Goal: Information Seeking & Learning: Learn about a topic

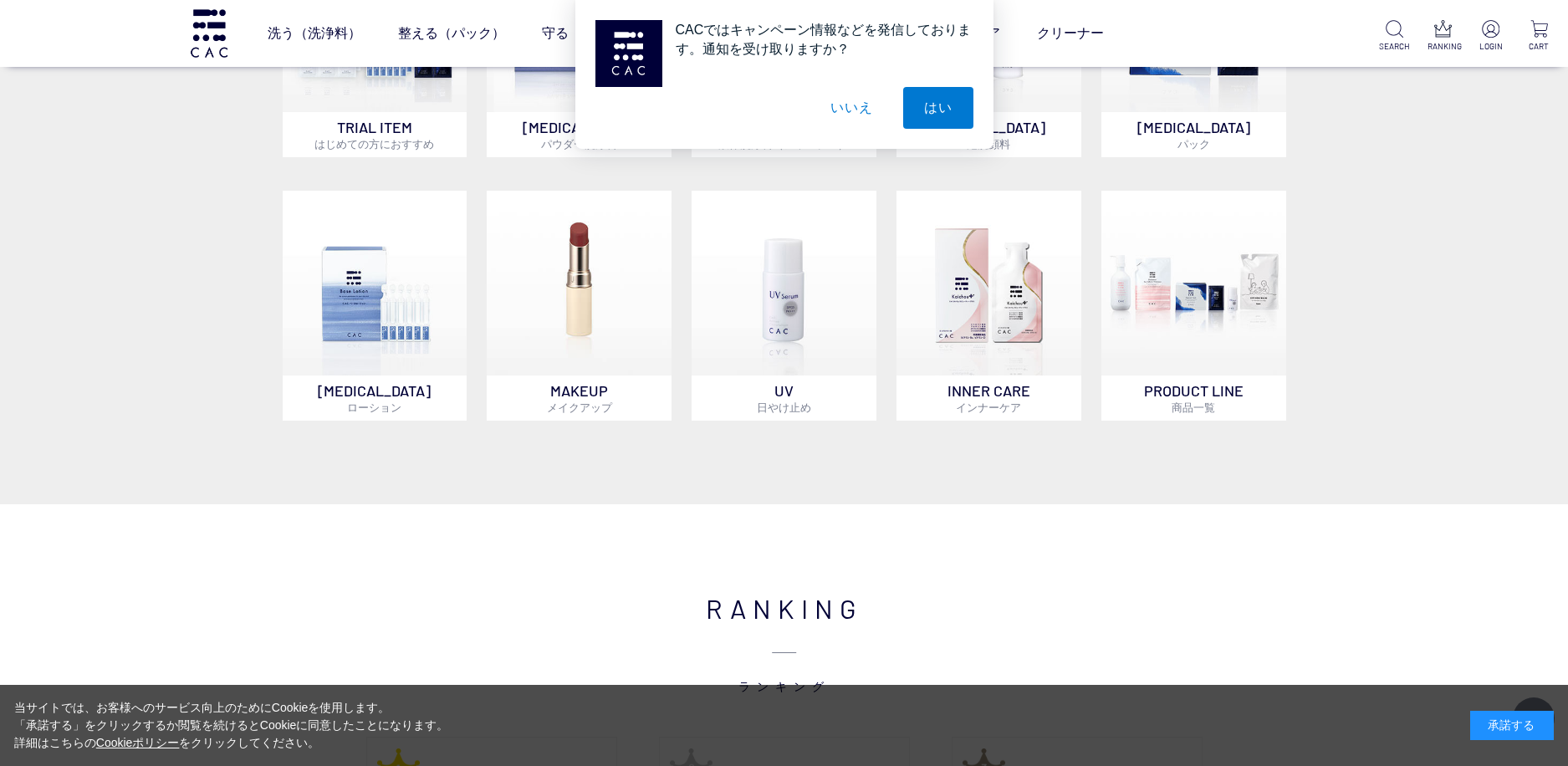
scroll to position [1004, 0]
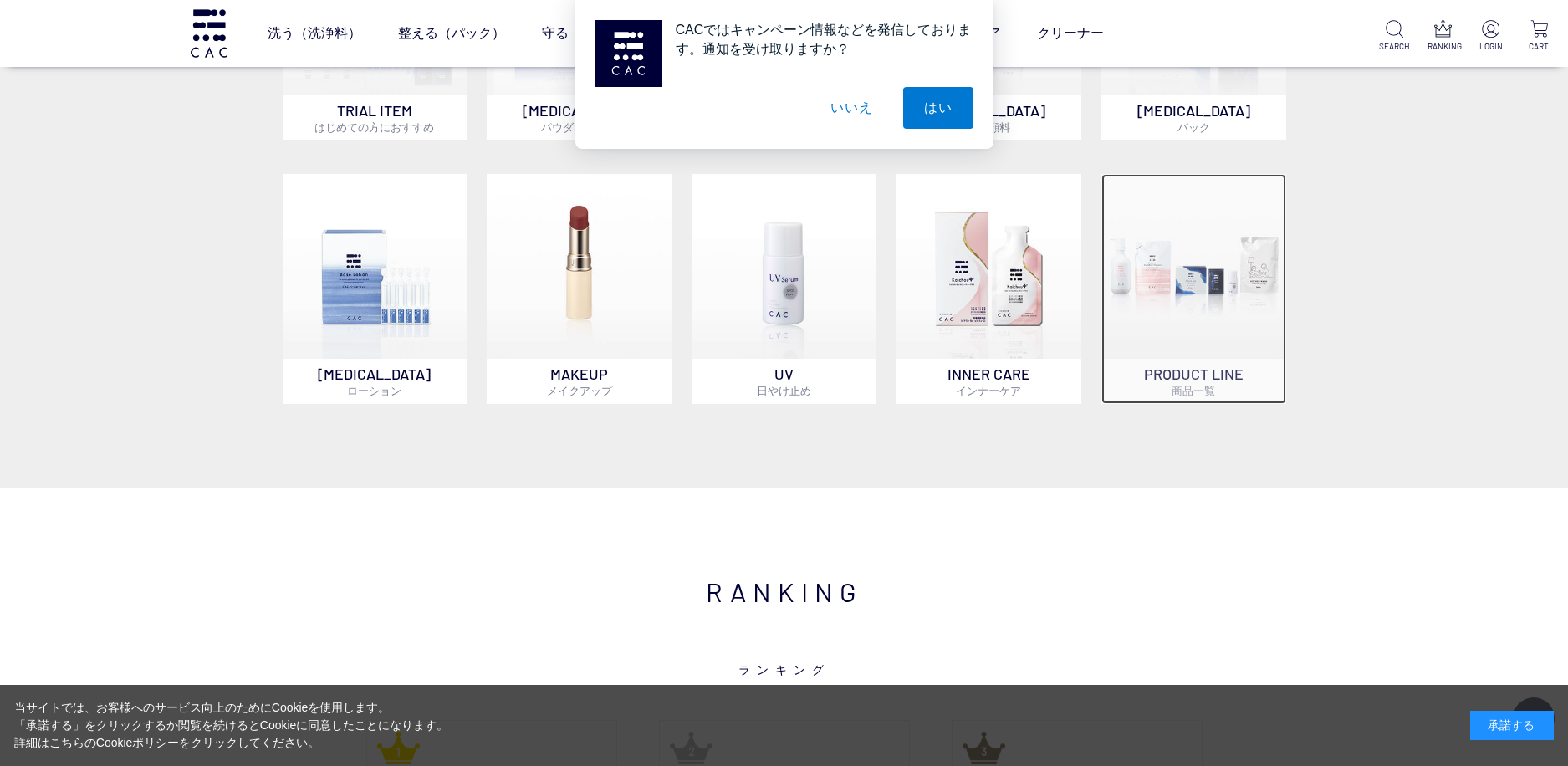
click at [1231, 311] on img at bounding box center [1194, 266] width 185 height 185
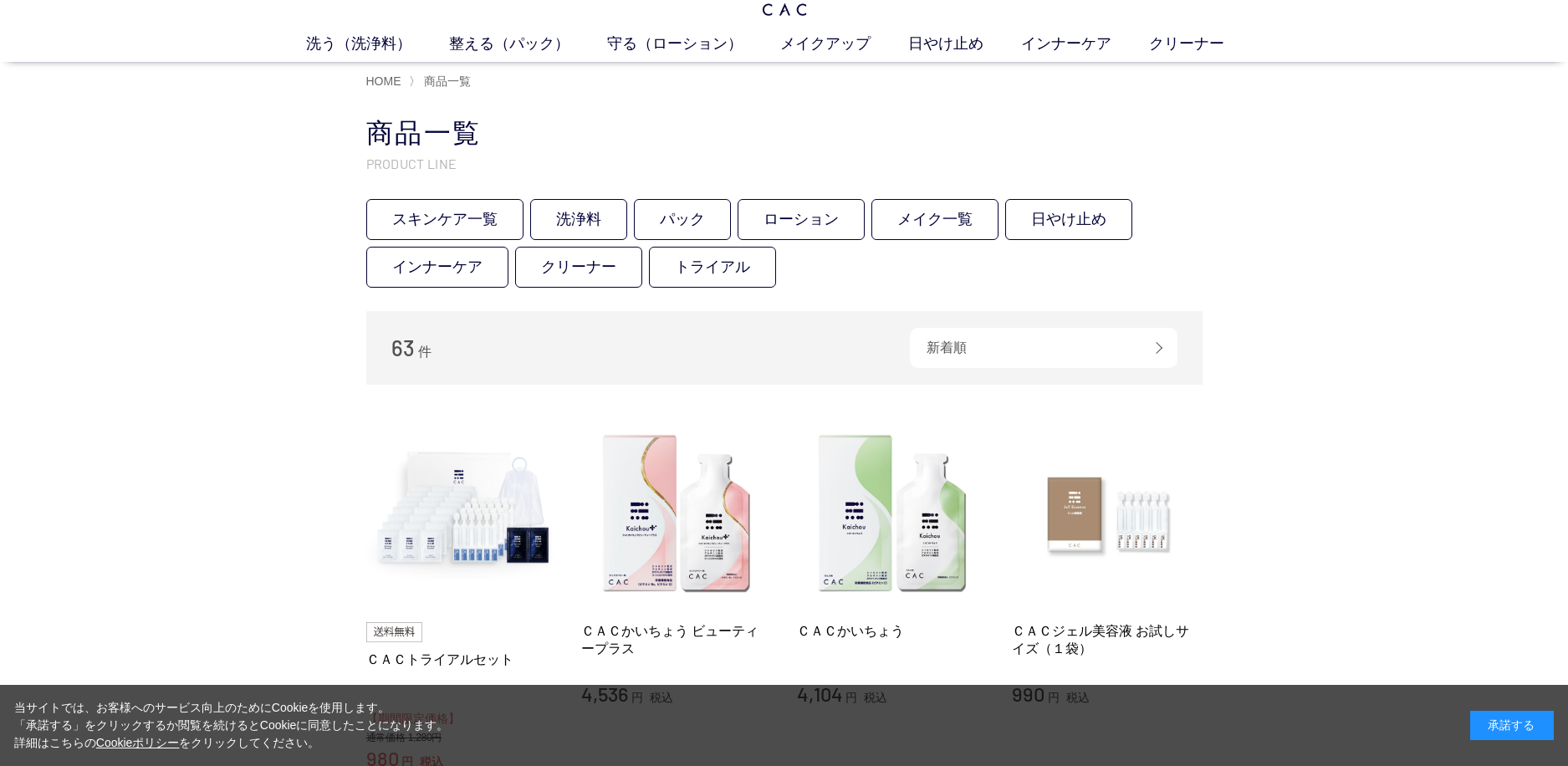
scroll to position [84, 0]
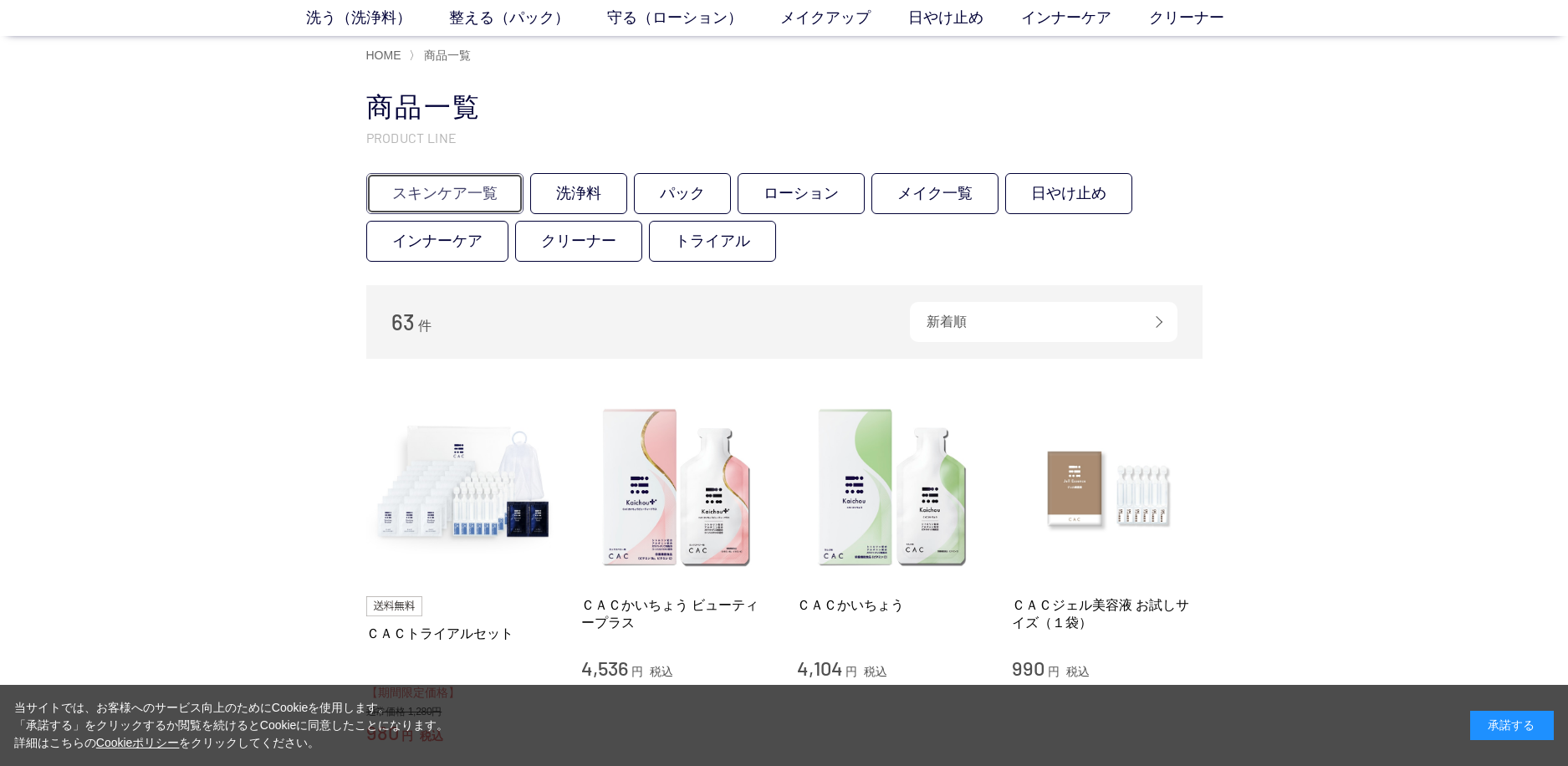
click at [447, 189] on link "スキンケア一覧" at bounding box center [445, 193] width 157 height 41
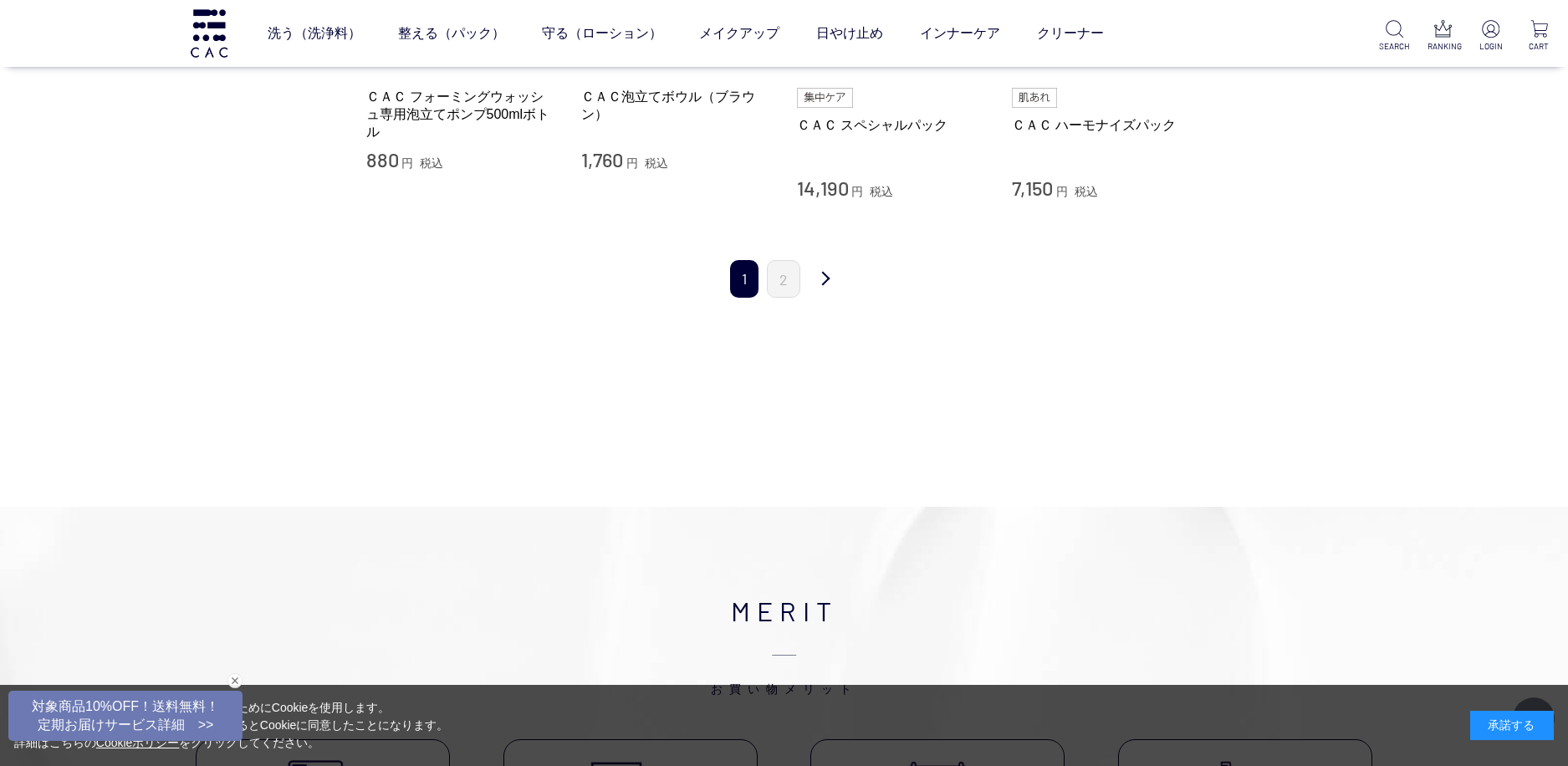
scroll to position [1923, 0]
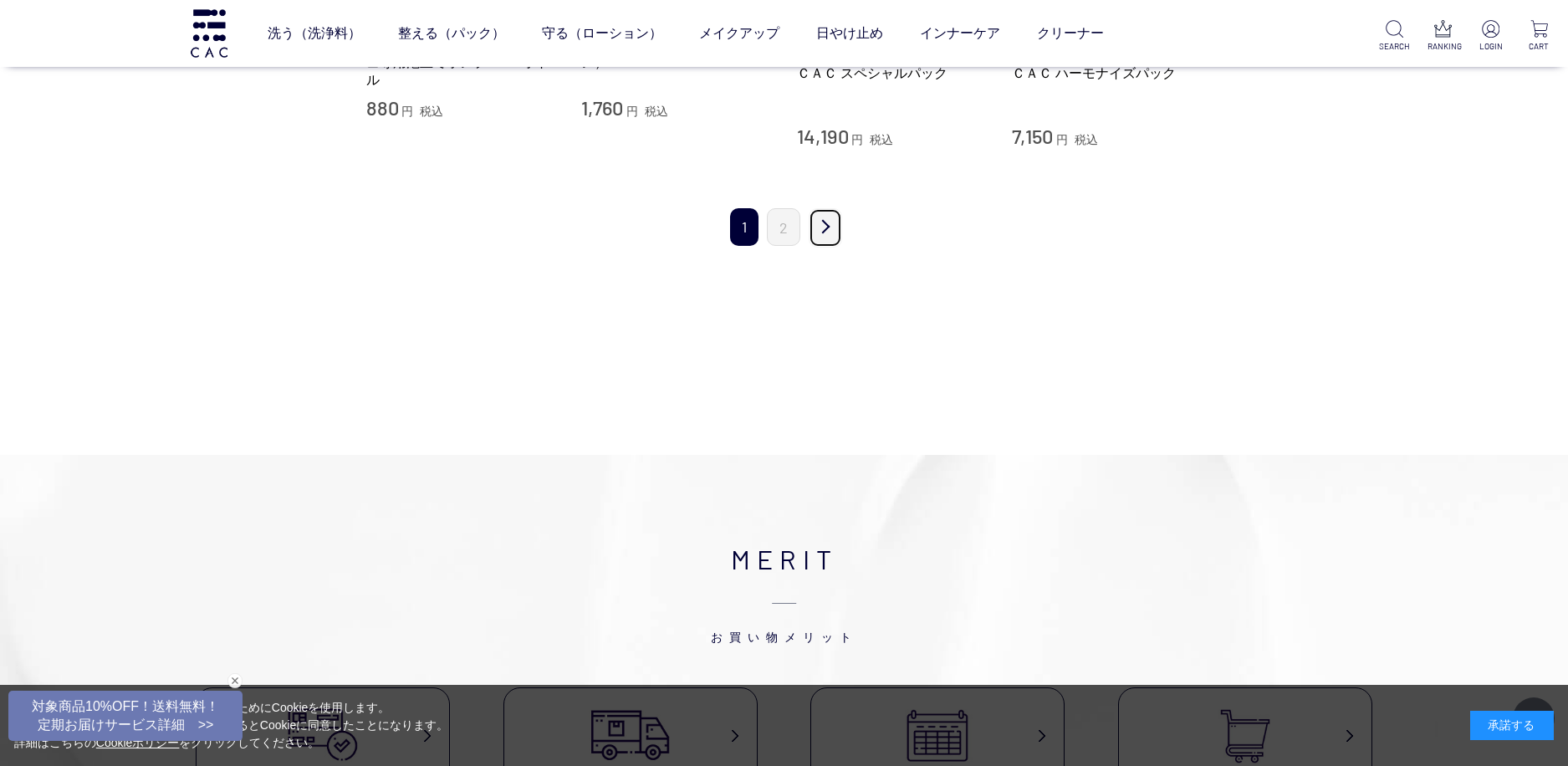
click at [823, 219] on link "次" at bounding box center [825, 228] width 33 height 40
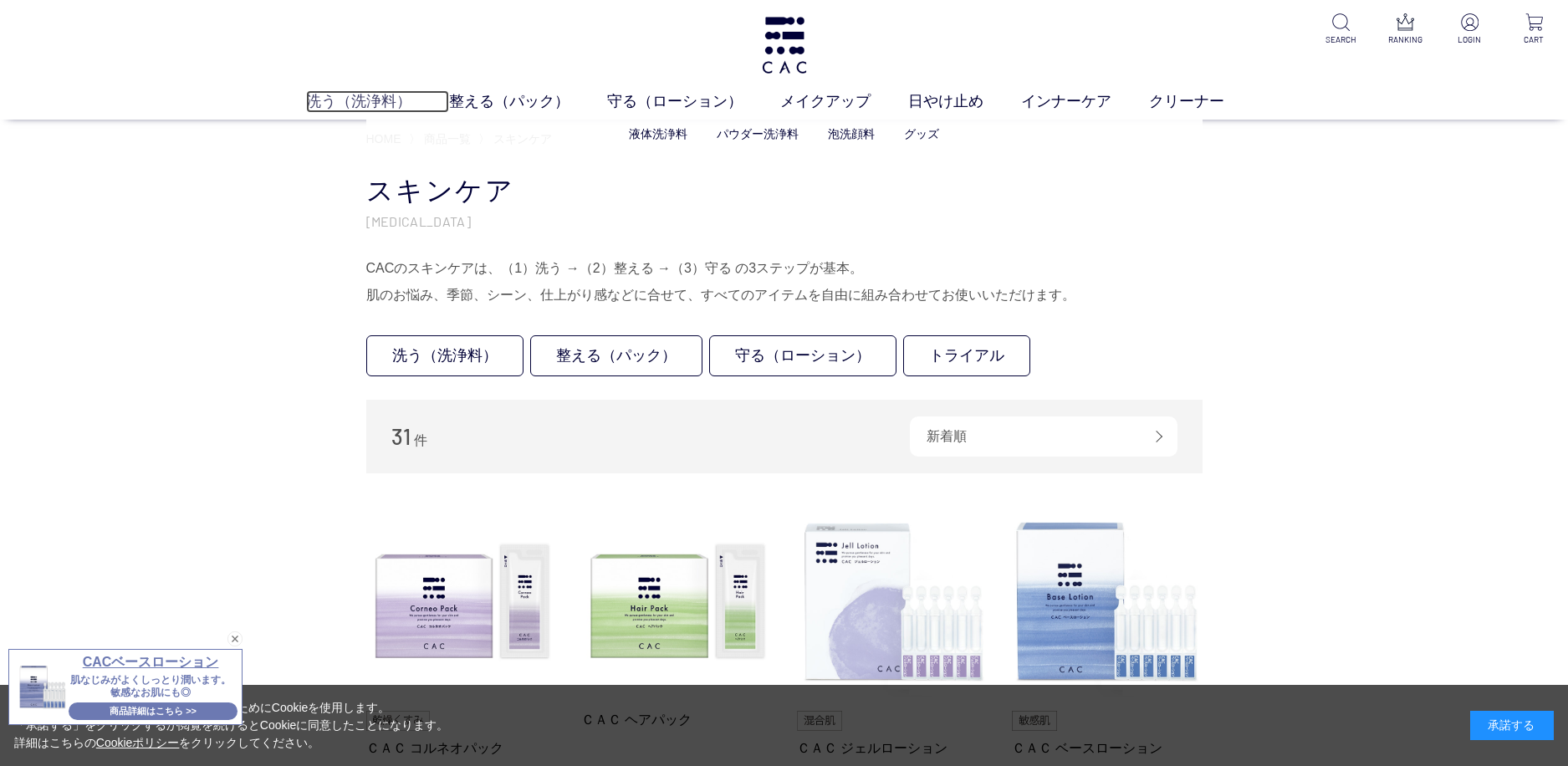
click at [324, 102] on link "洗う（洗浄料）" at bounding box center [378, 101] width 143 height 23
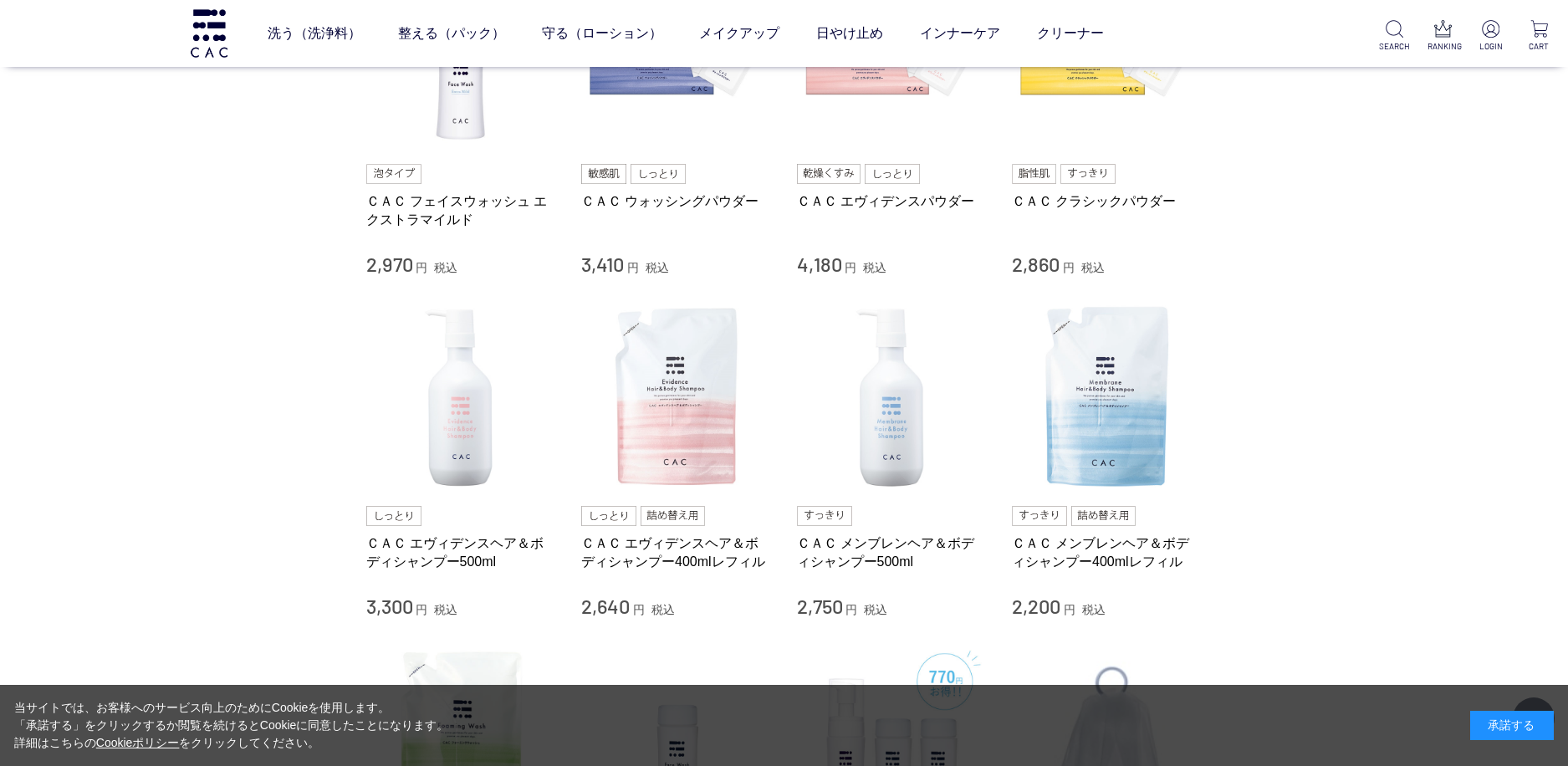
scroll to position [501, 0]
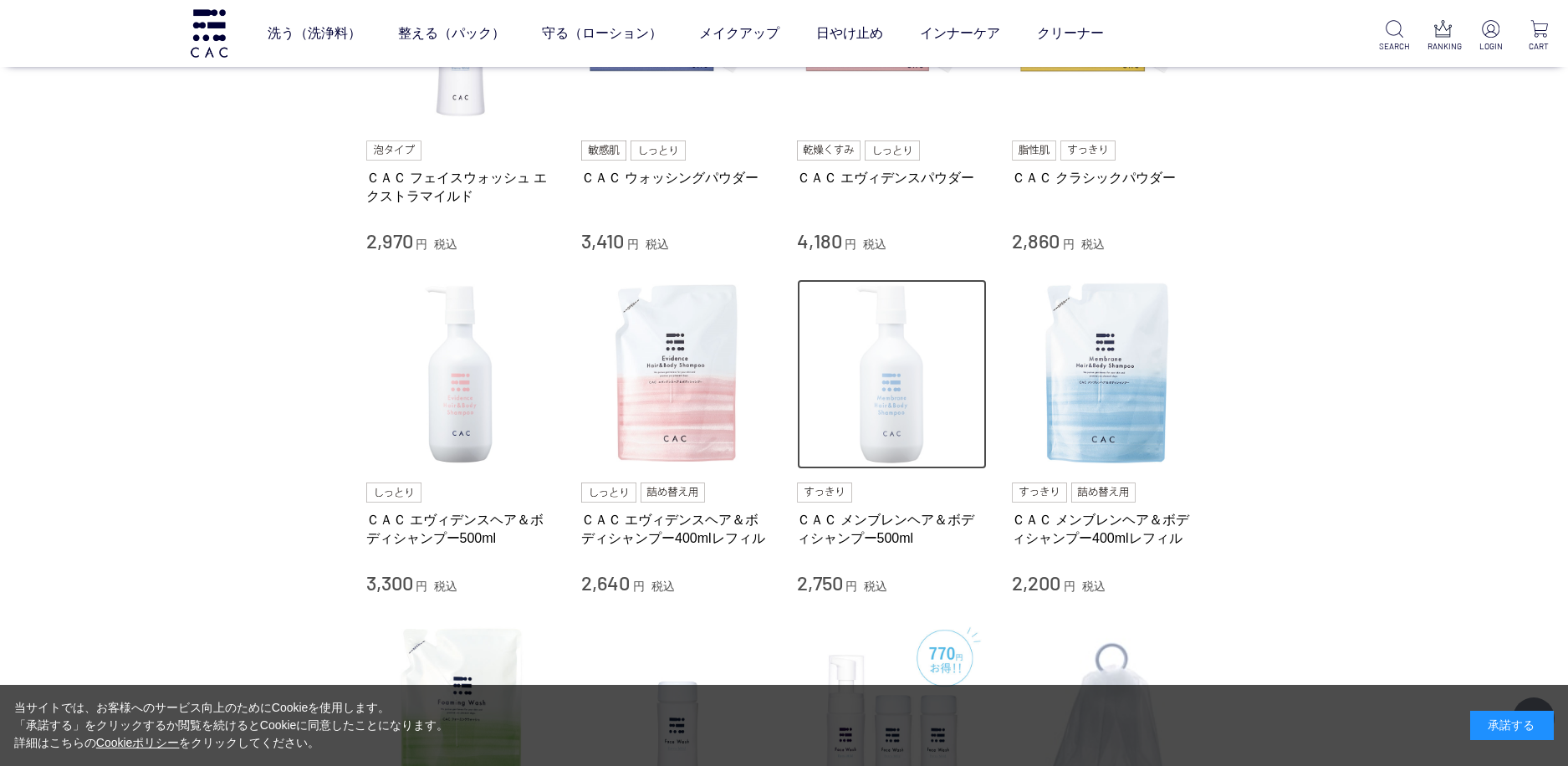
click at [933, 377] on img at bounding box center [892, 374] width 191 height 191
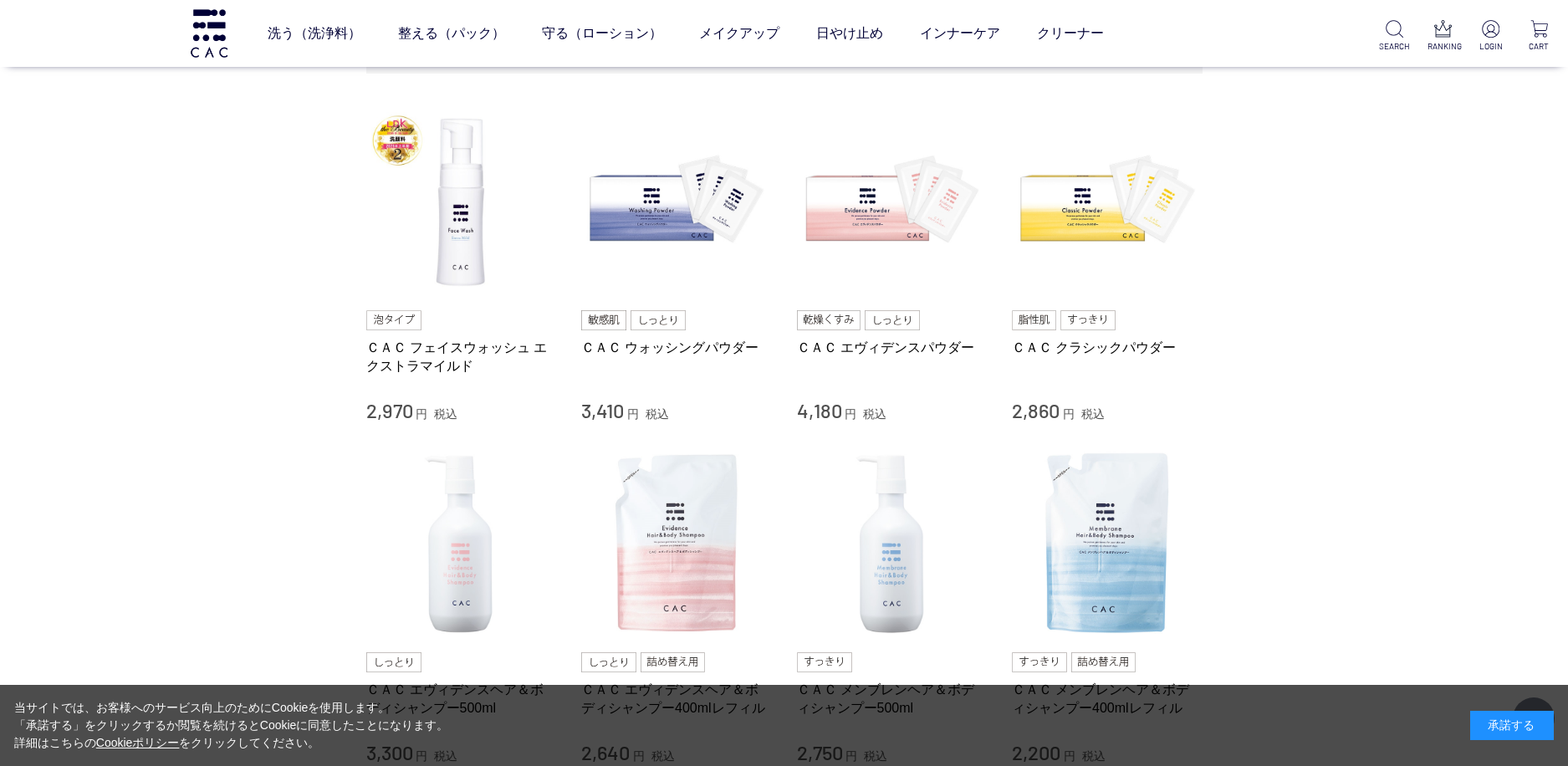
scroll to position [167, 0]
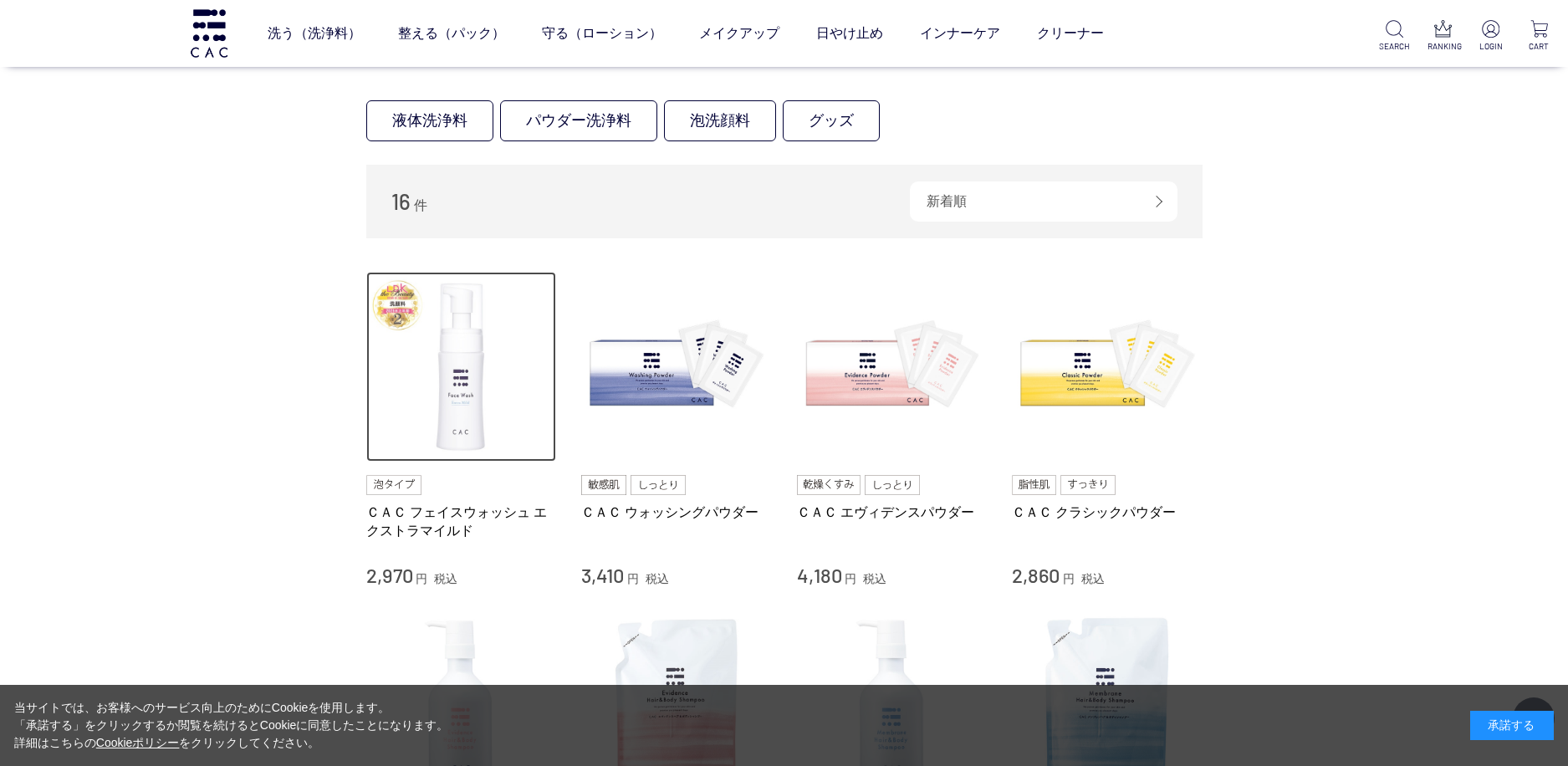
click at [457, 417] on img at bounding box center [461, 367] width 191 height 191
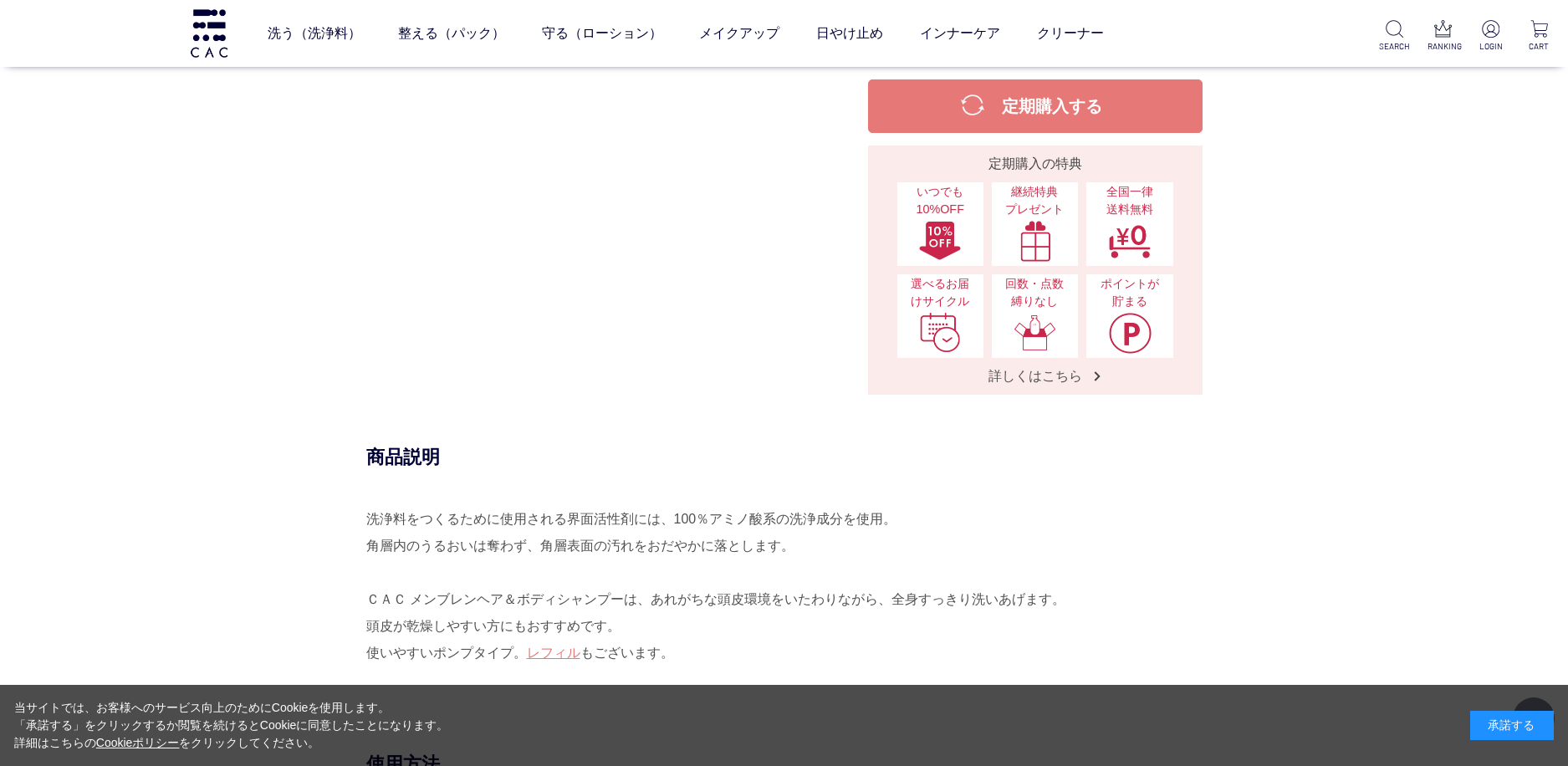
scroll to position [585, 0]
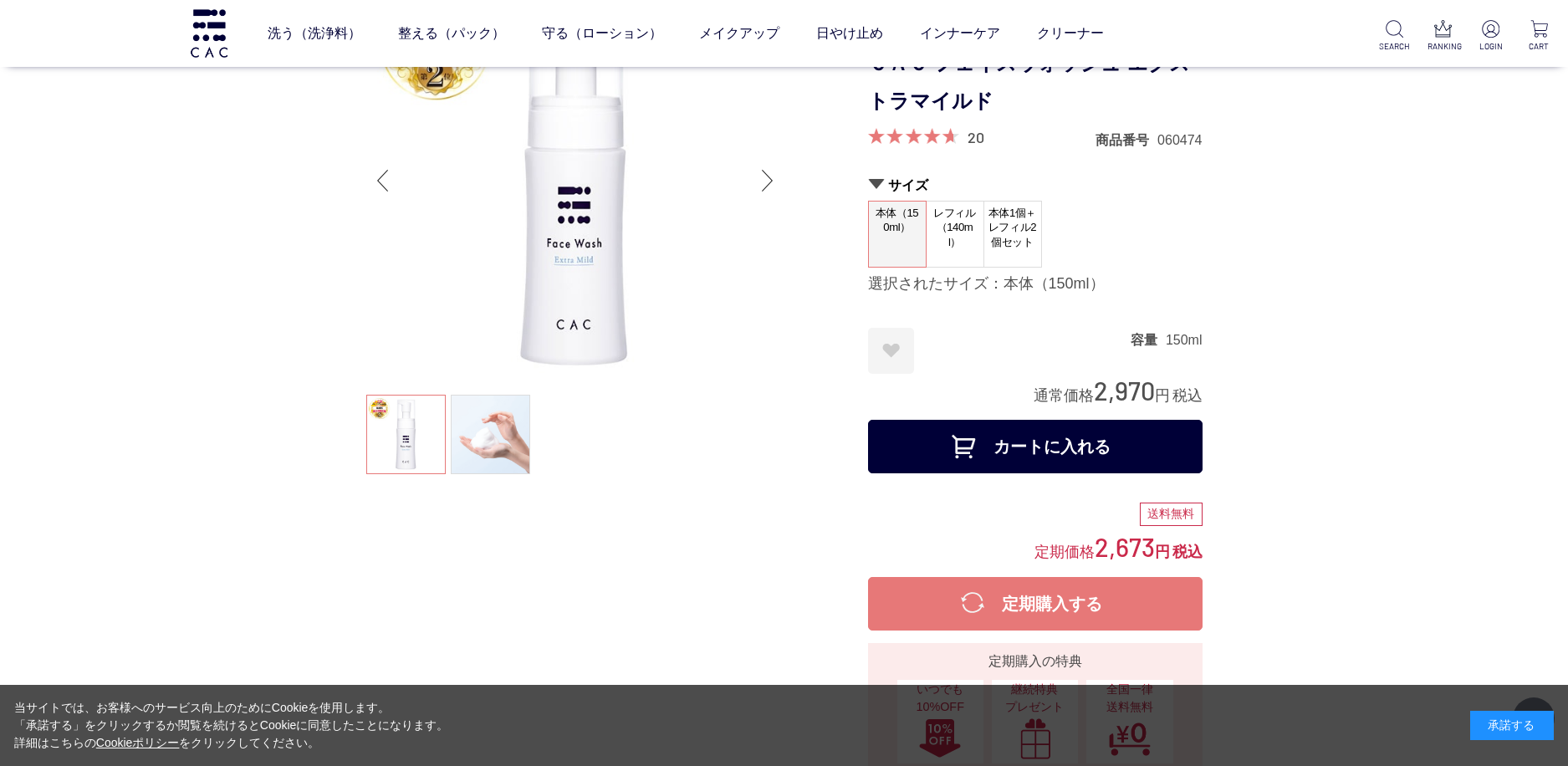
scroll to position [84, 0]
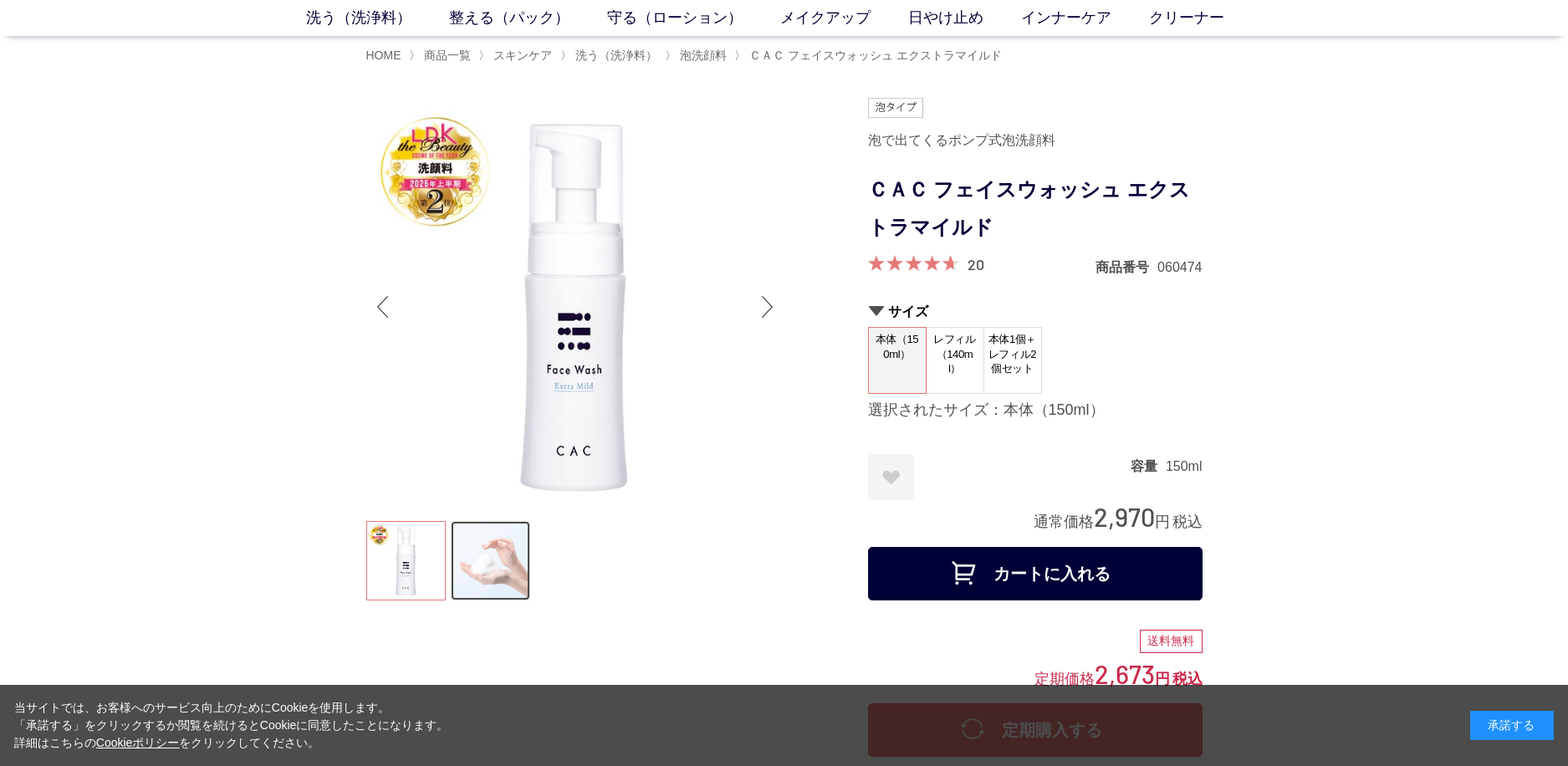
click at [487, 550] on link at bounding box center [491, 561] width 80 height 79
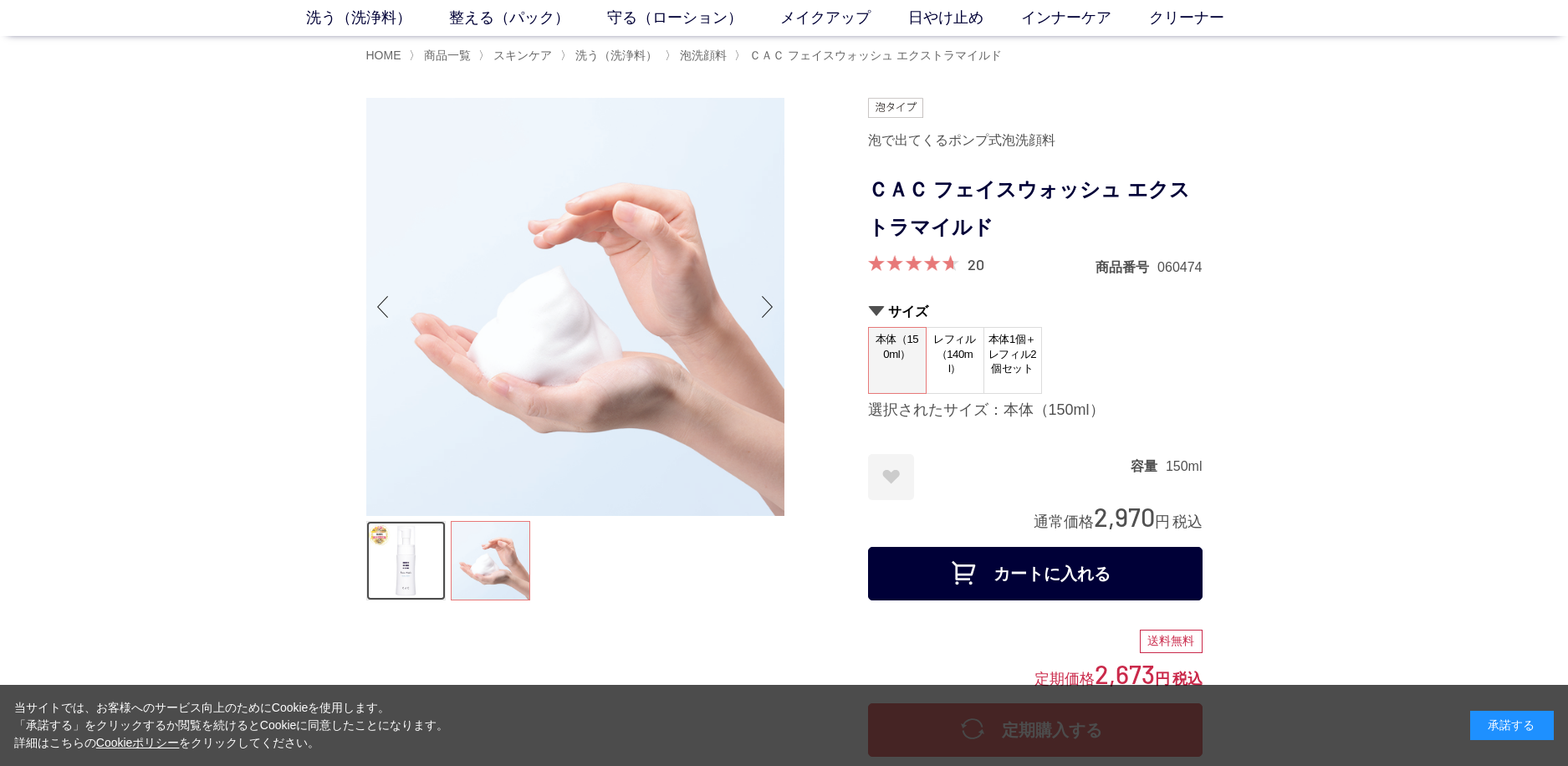
click at [412, 573] on link at bounding box center [406, 561] width 80 height 79
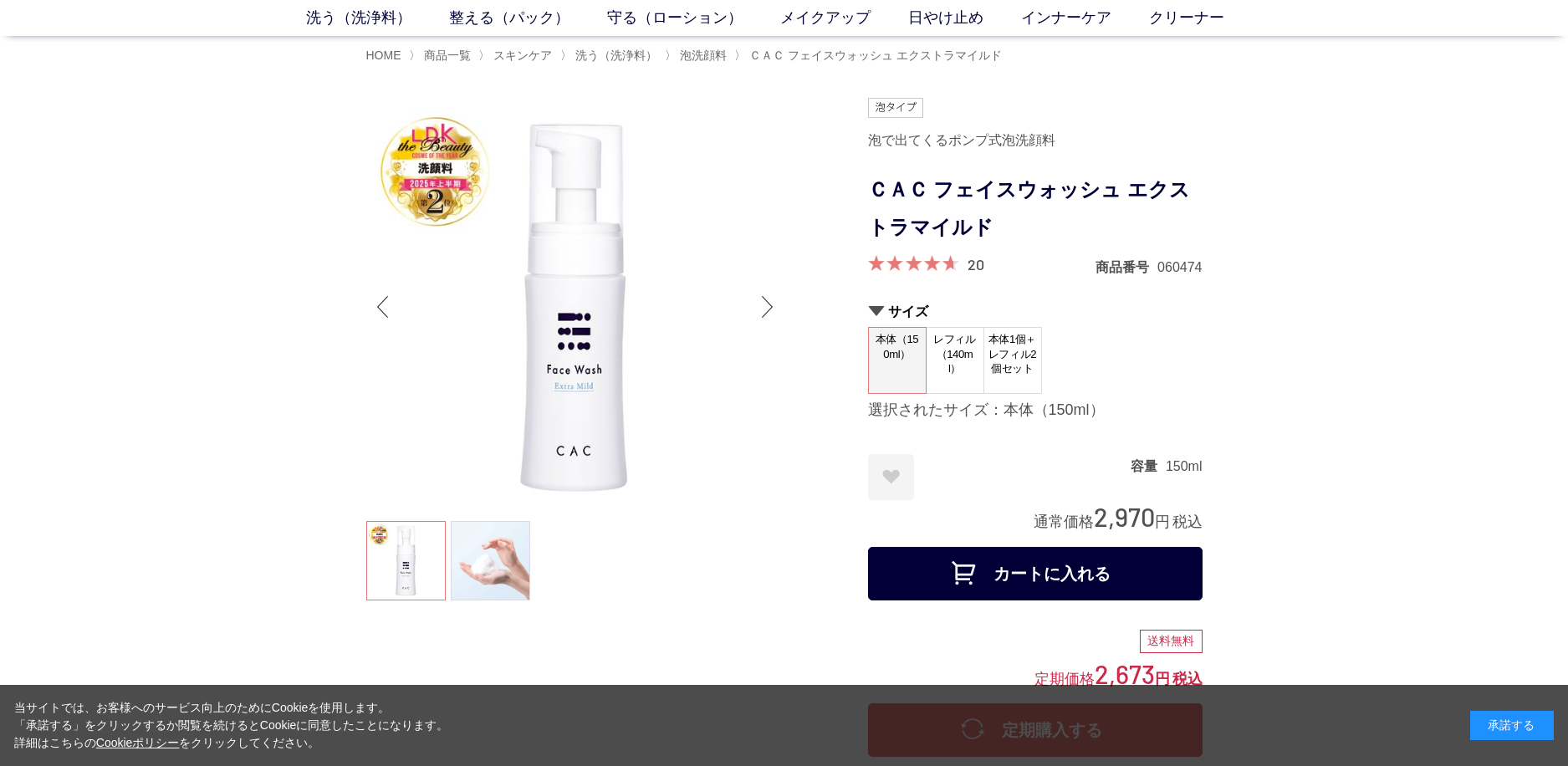
click at [1014, 382] on dt "本体1個＋レフィル2個セット" at bounding box center [1012, 360] width 59 height 67
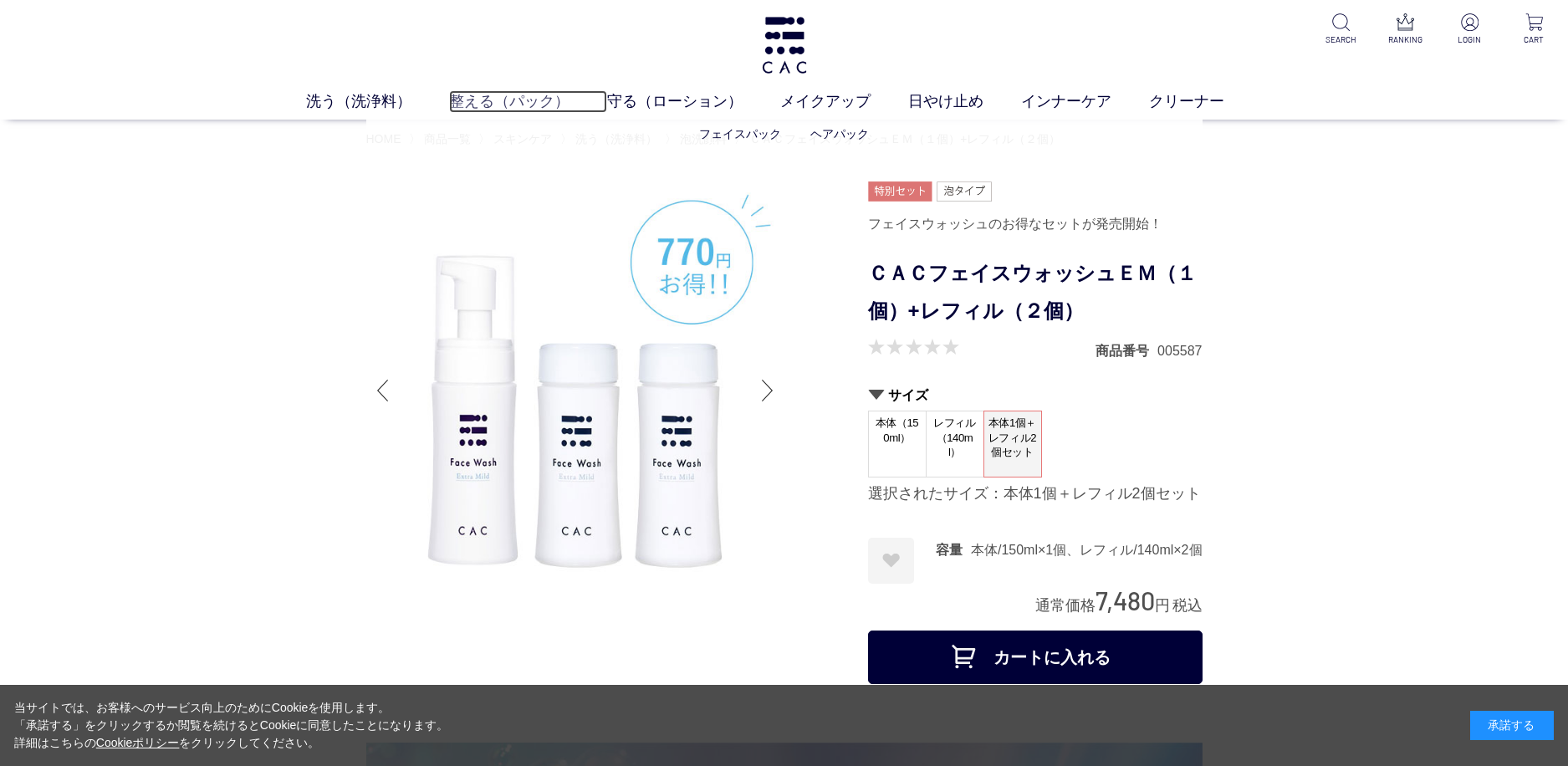
click at [470, 97] on link "整える（パック）" at bounding box center [528, 101] width 158 height 23
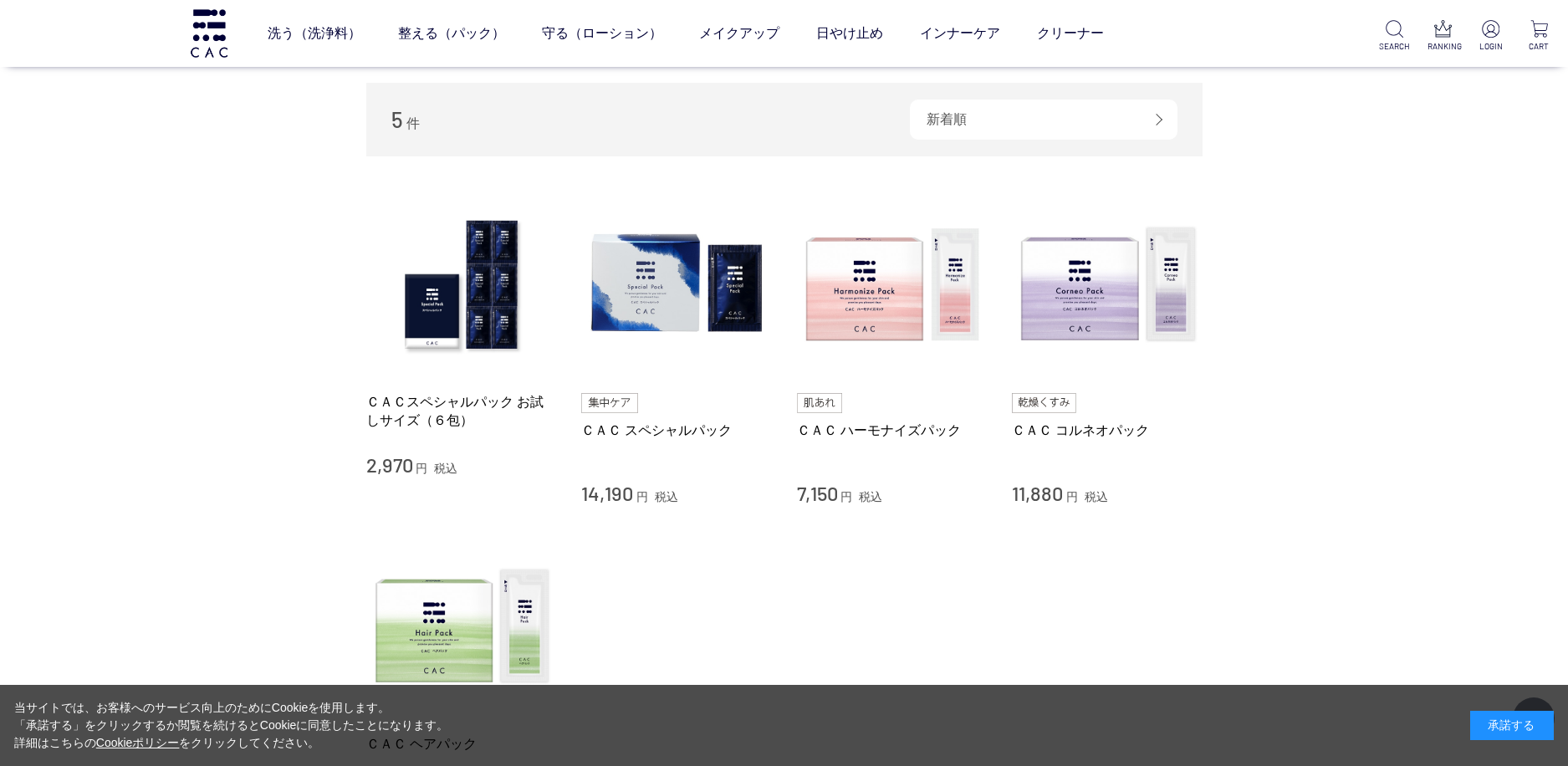
scroll to position [251, 0]
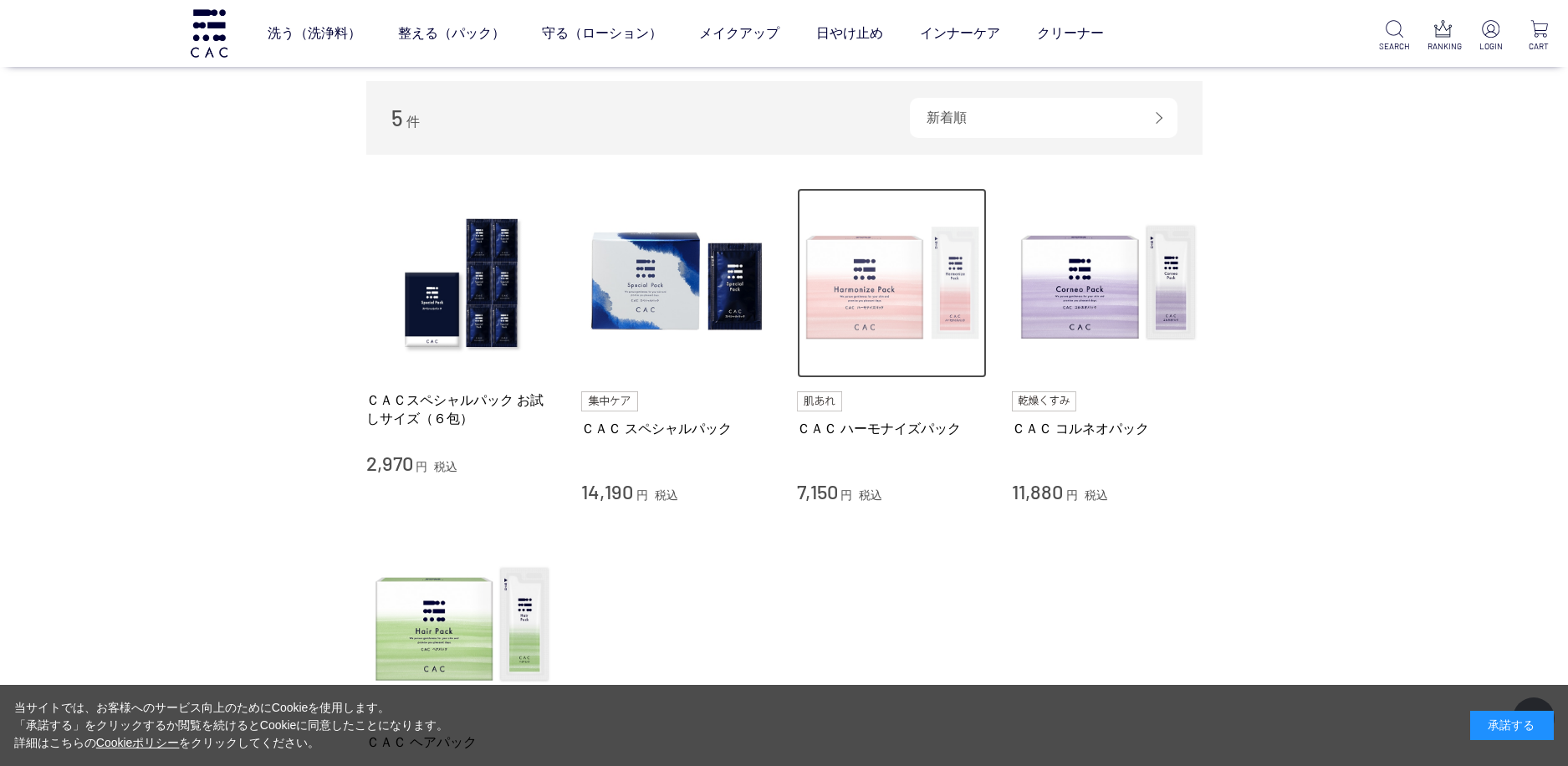
click at [859, 302] on img at bounding box center [892, 283] width 191 height 191
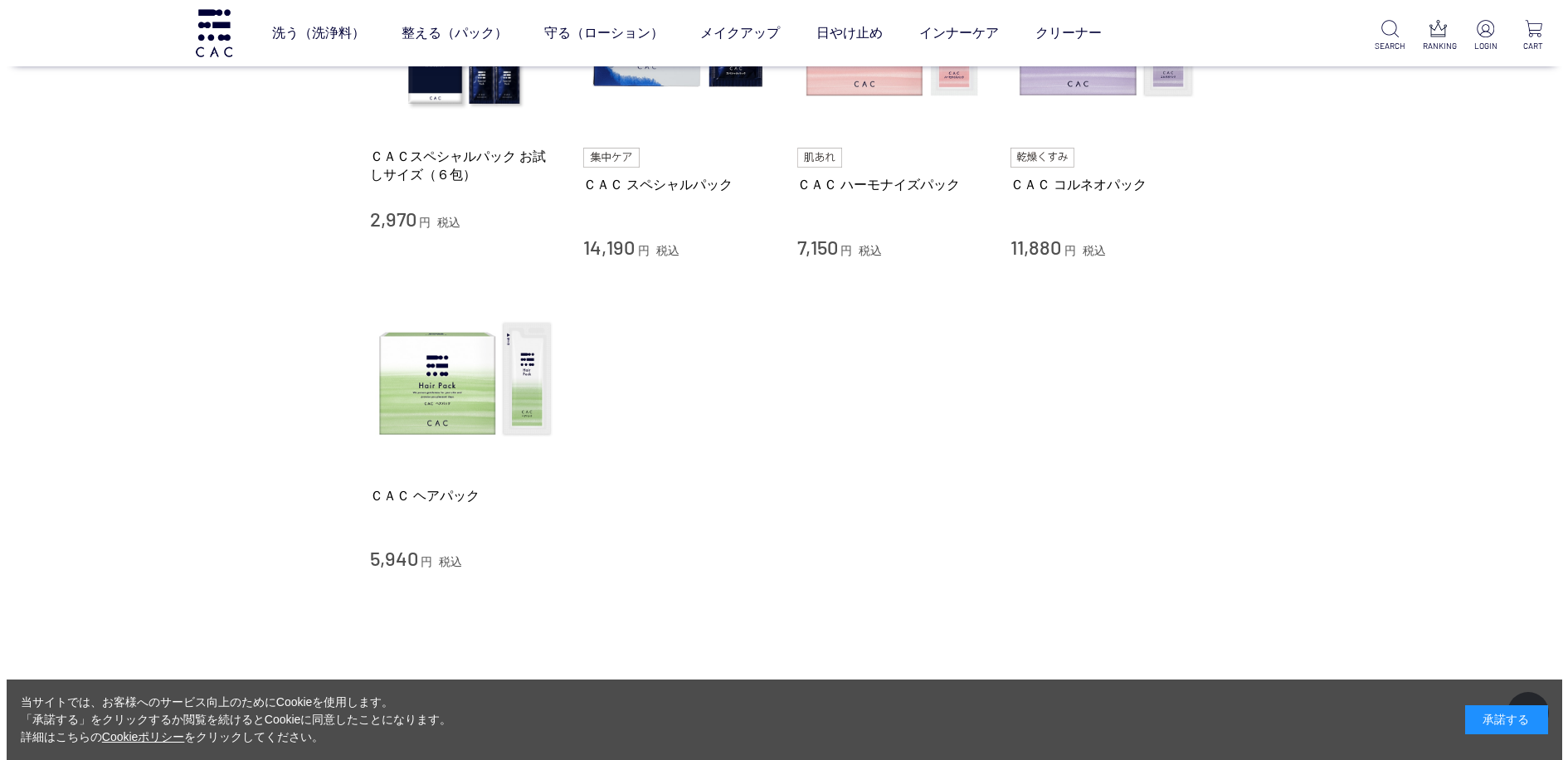
scroll to position [497, 0]
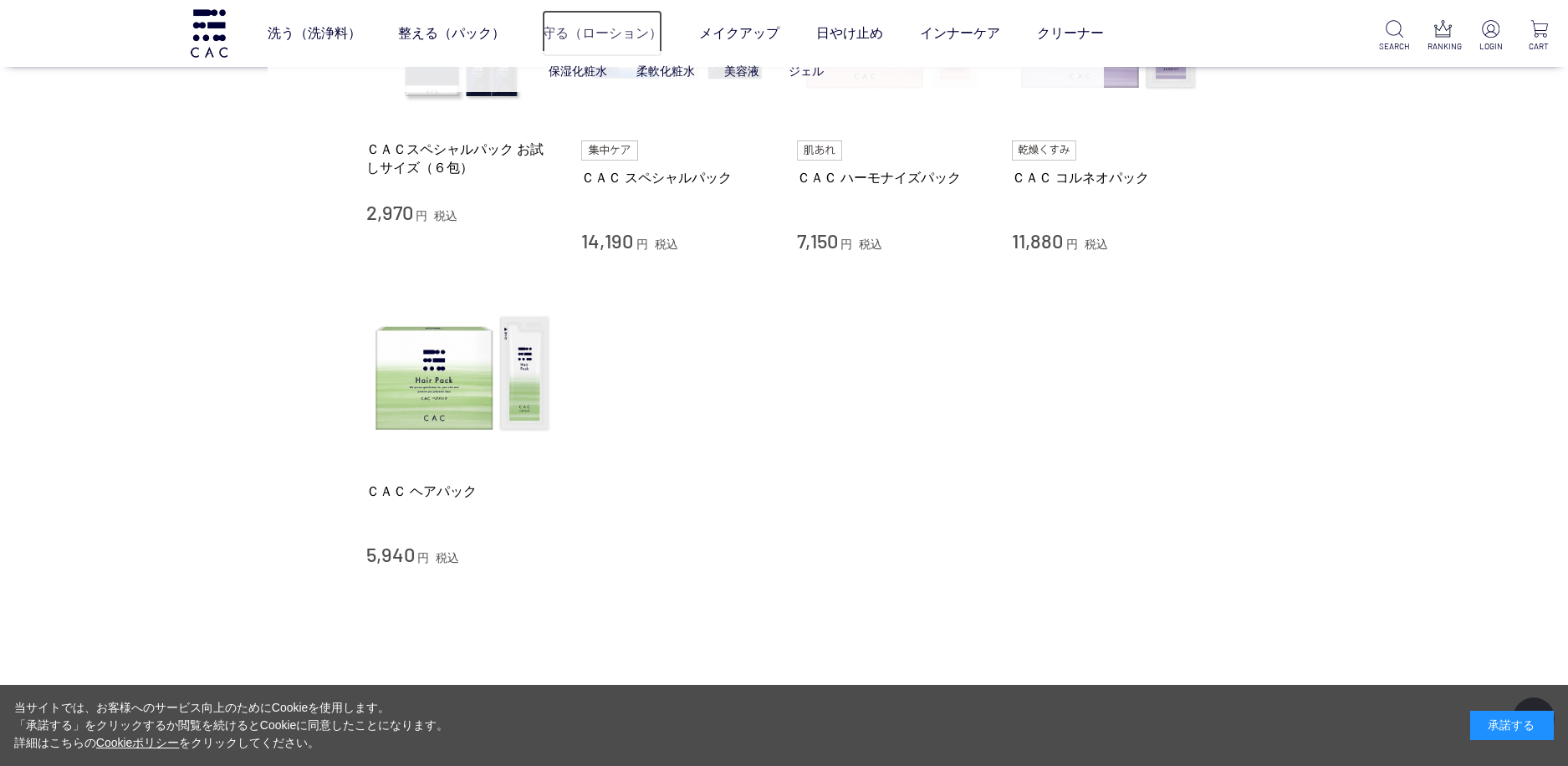
click at [605, 32] on link "守る（ローション）" at bounding box center [602, 33] width 120 height 47
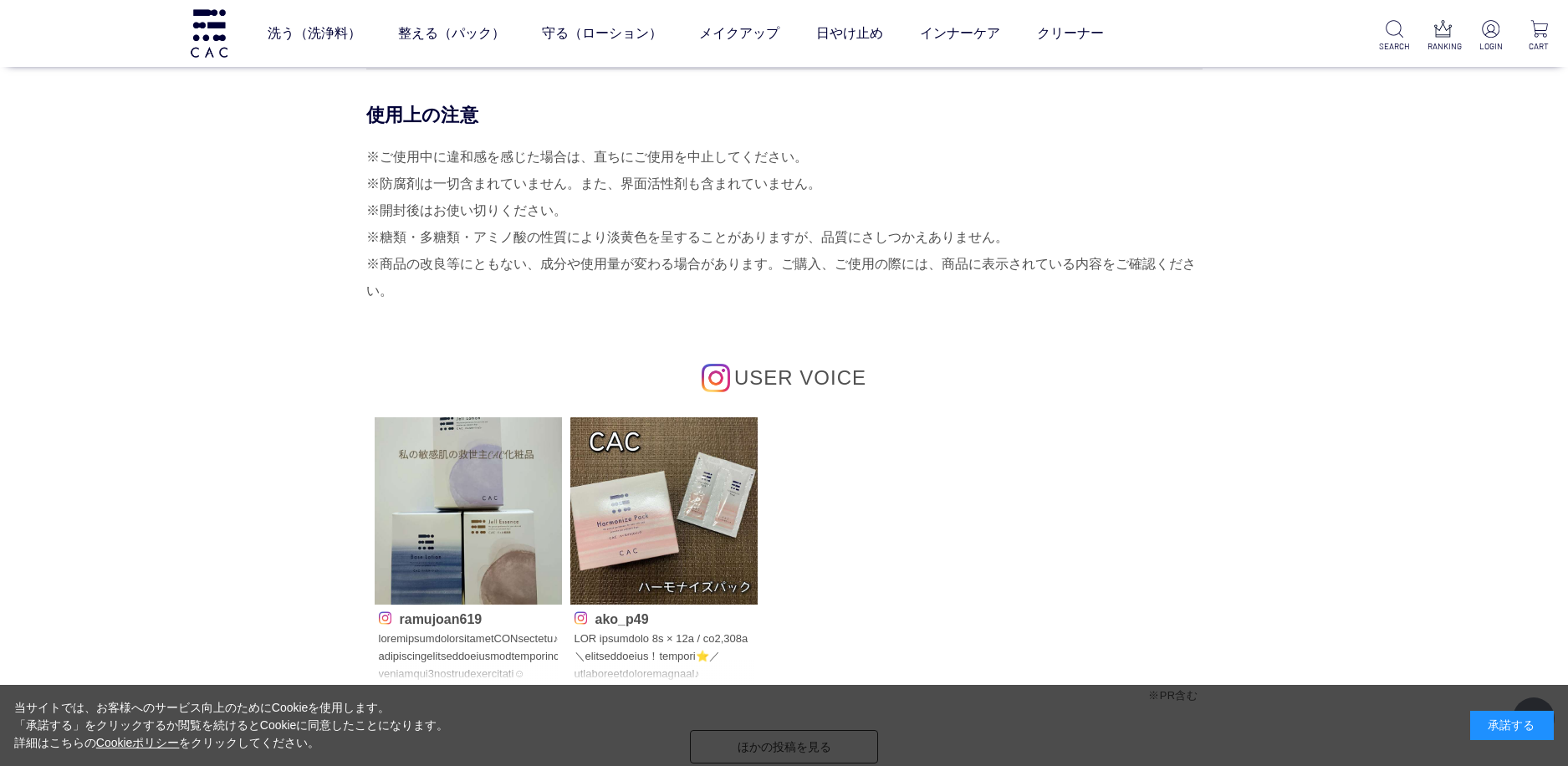
scroll to position [7106, 0]
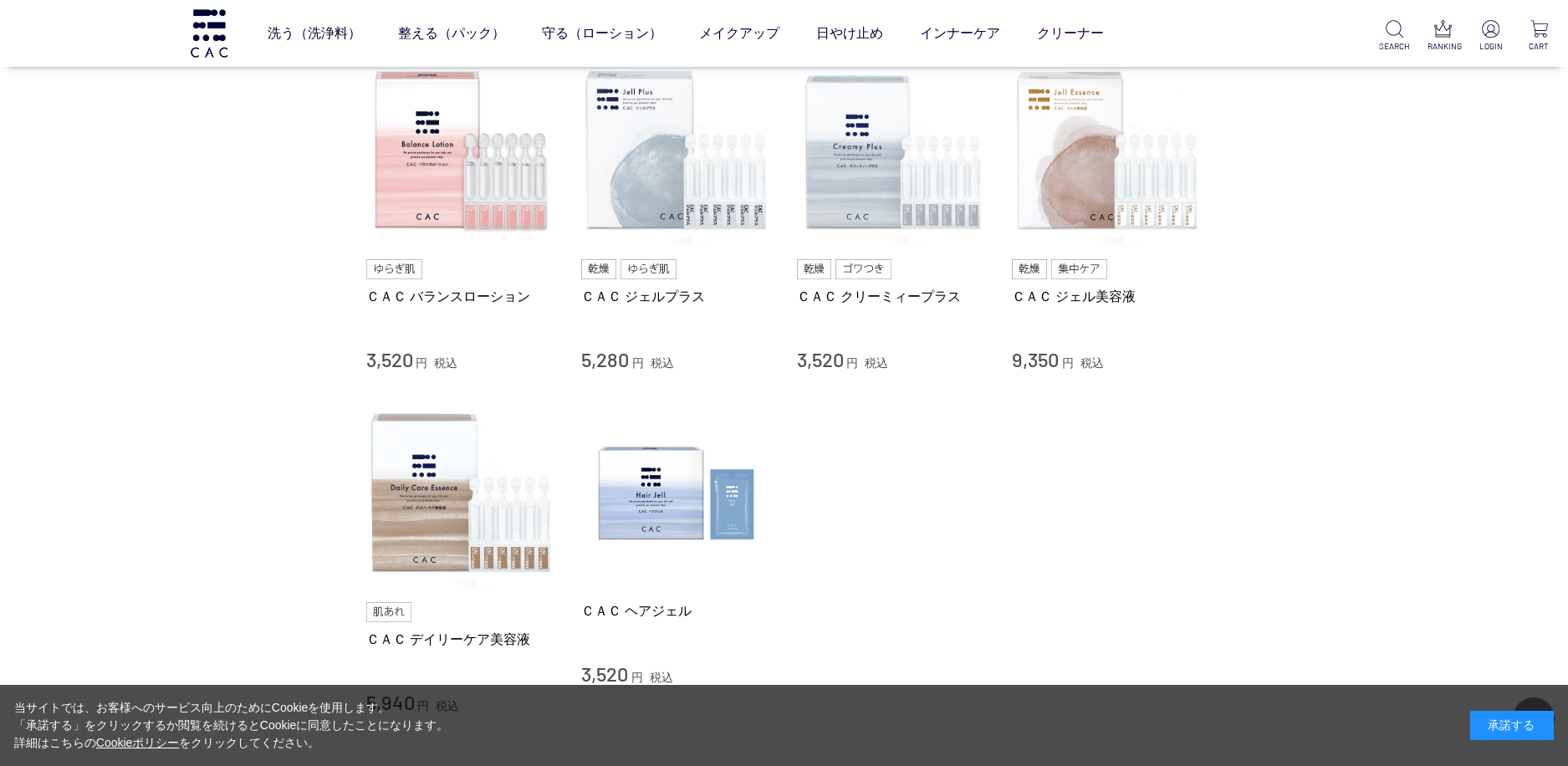
scroll to position [668, 0]
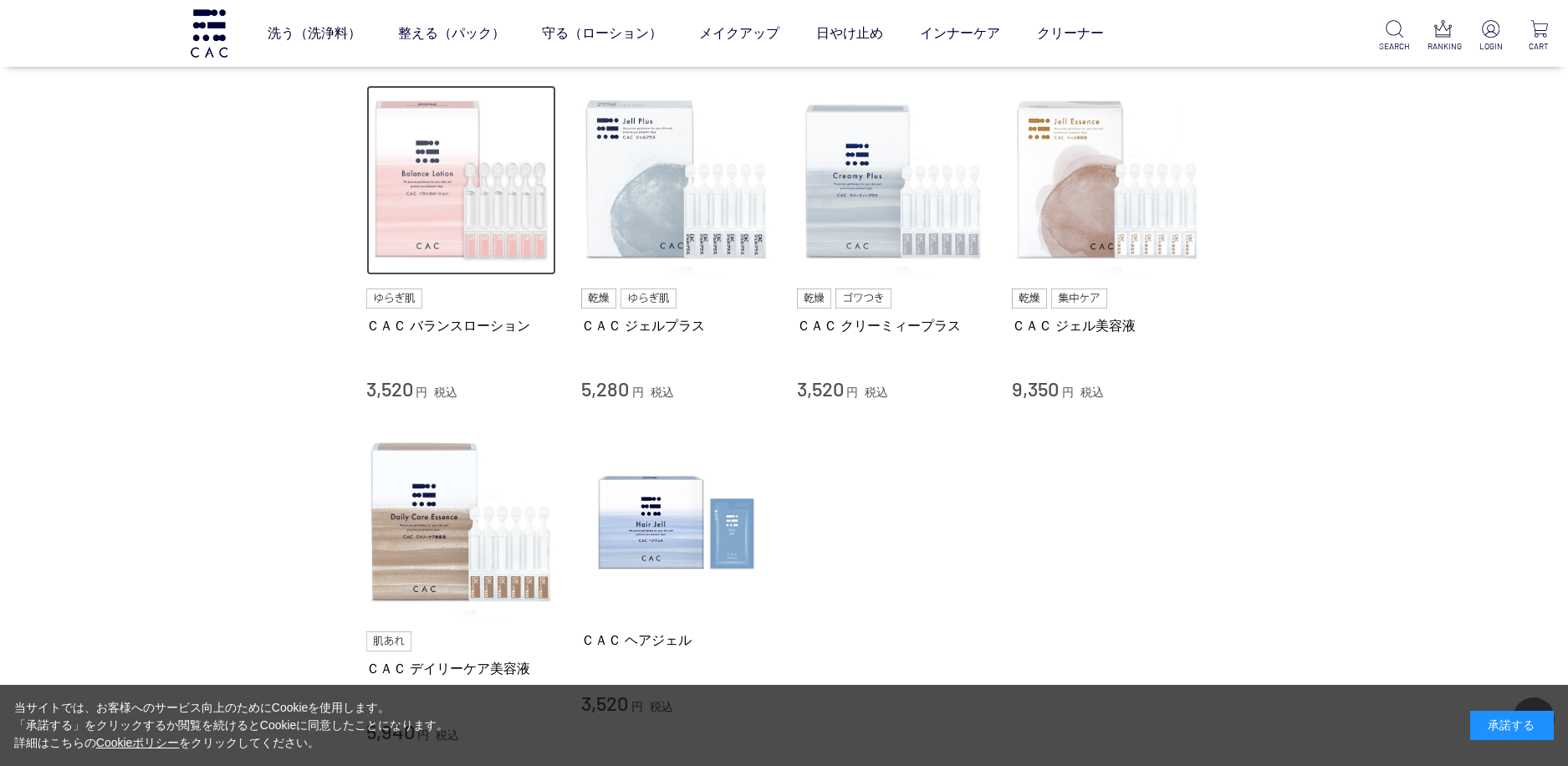
click at [412, 219] on img at bounding box center [461, 180] width 191 height 191
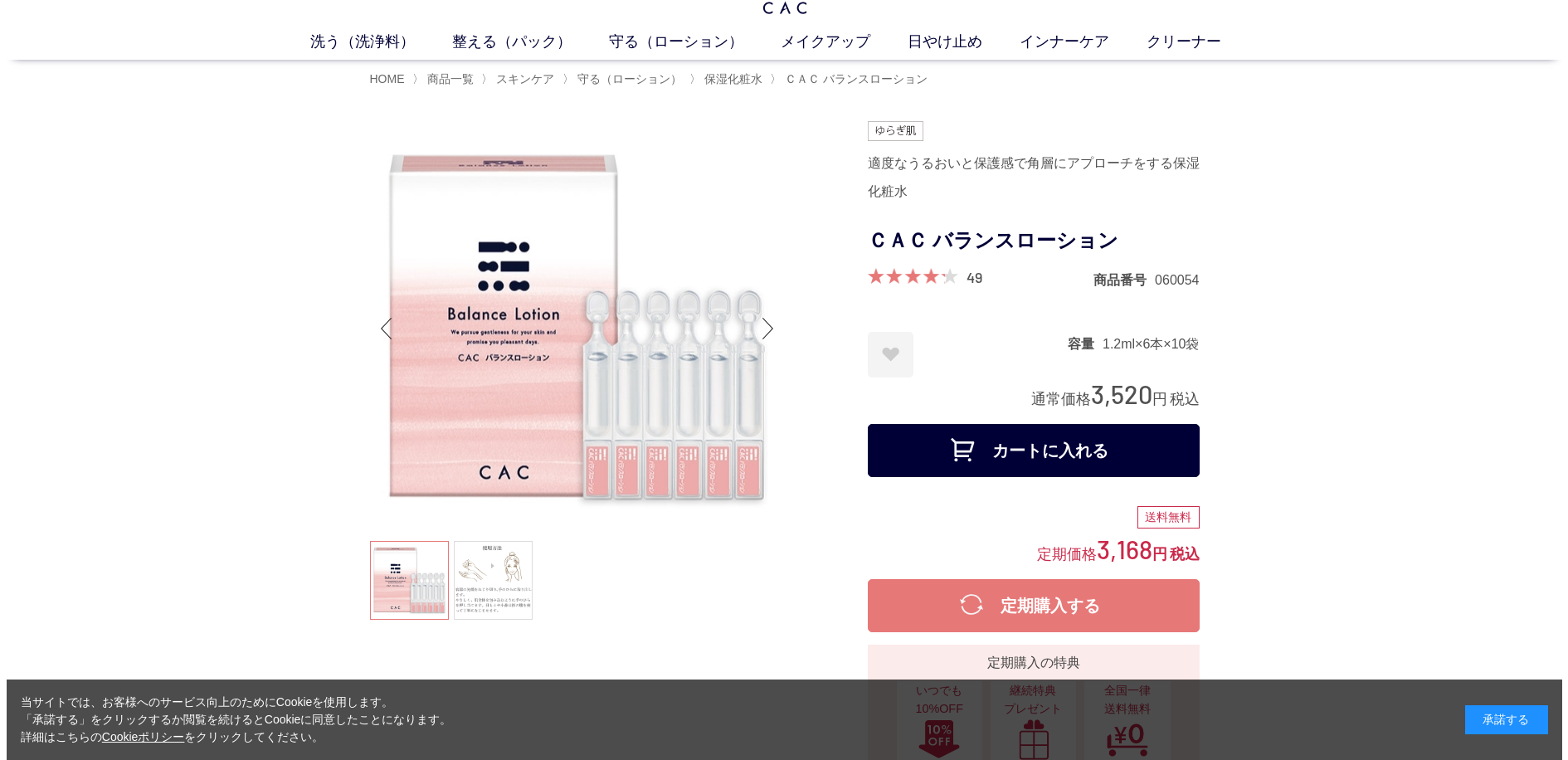
scroll to position [249, 0]
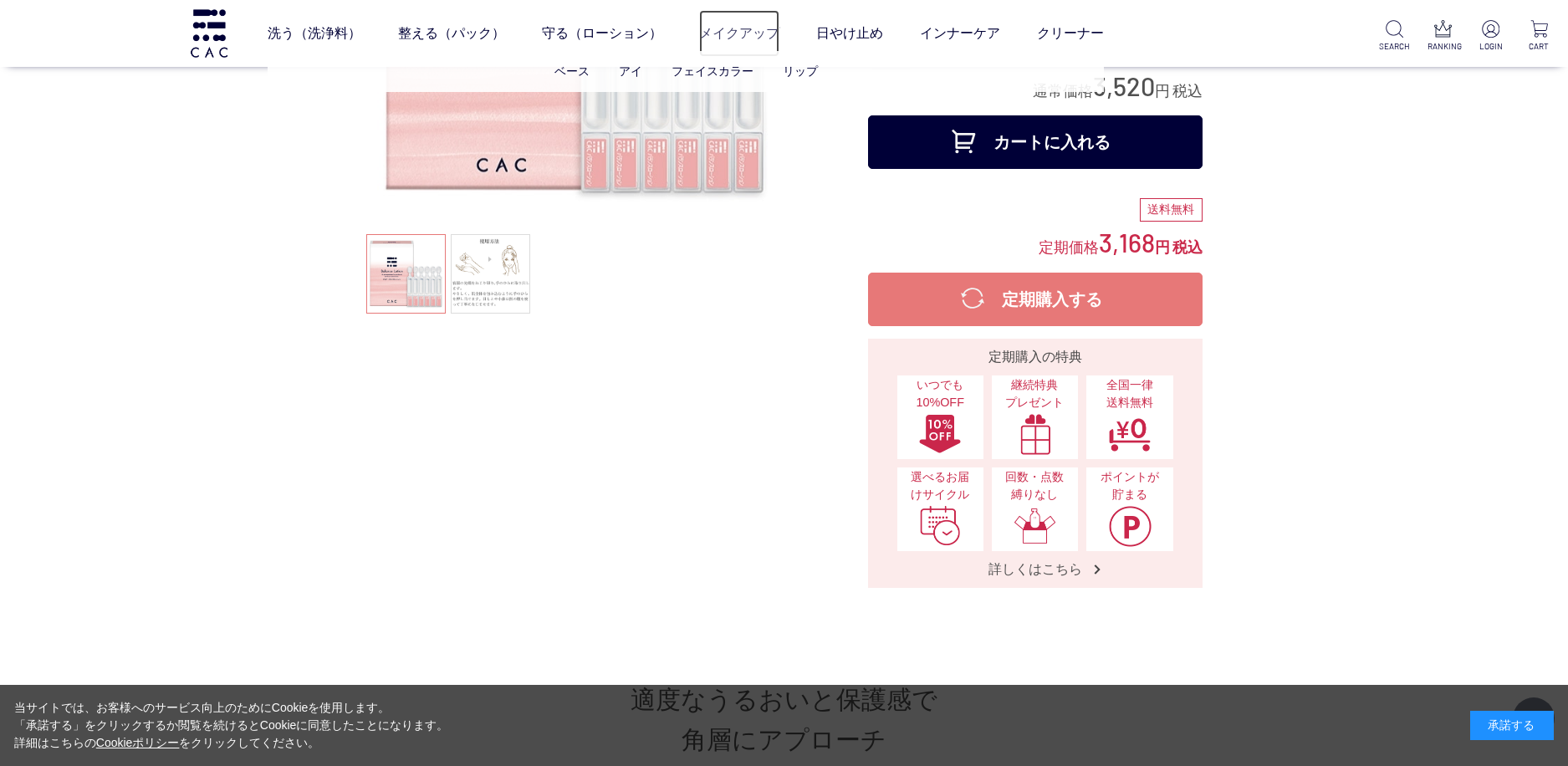
click at [728, 33] on link "メイクアップ" at bounding box center [739, 33] width 80 height 47
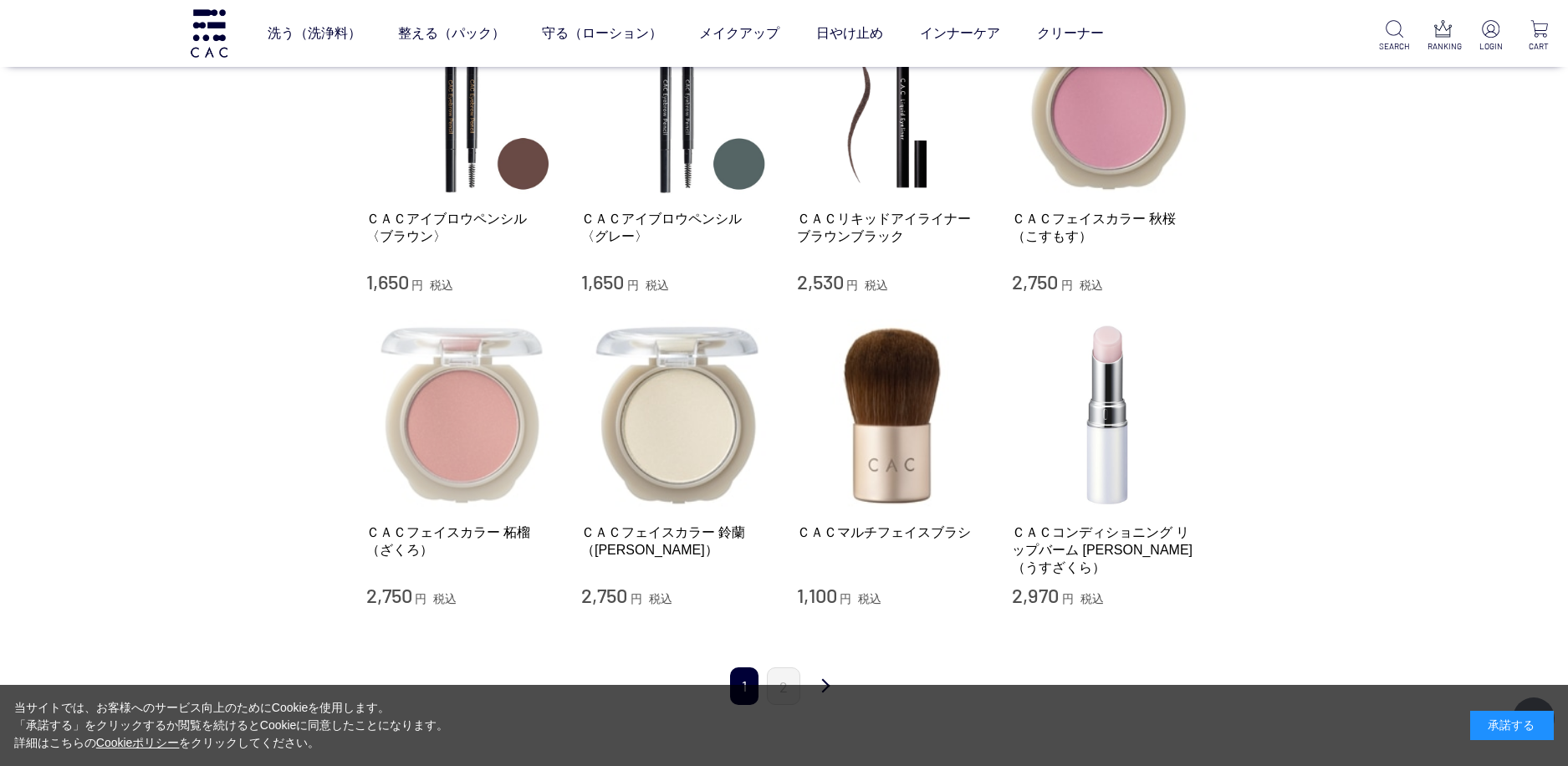
scroll to position [1421, 0]
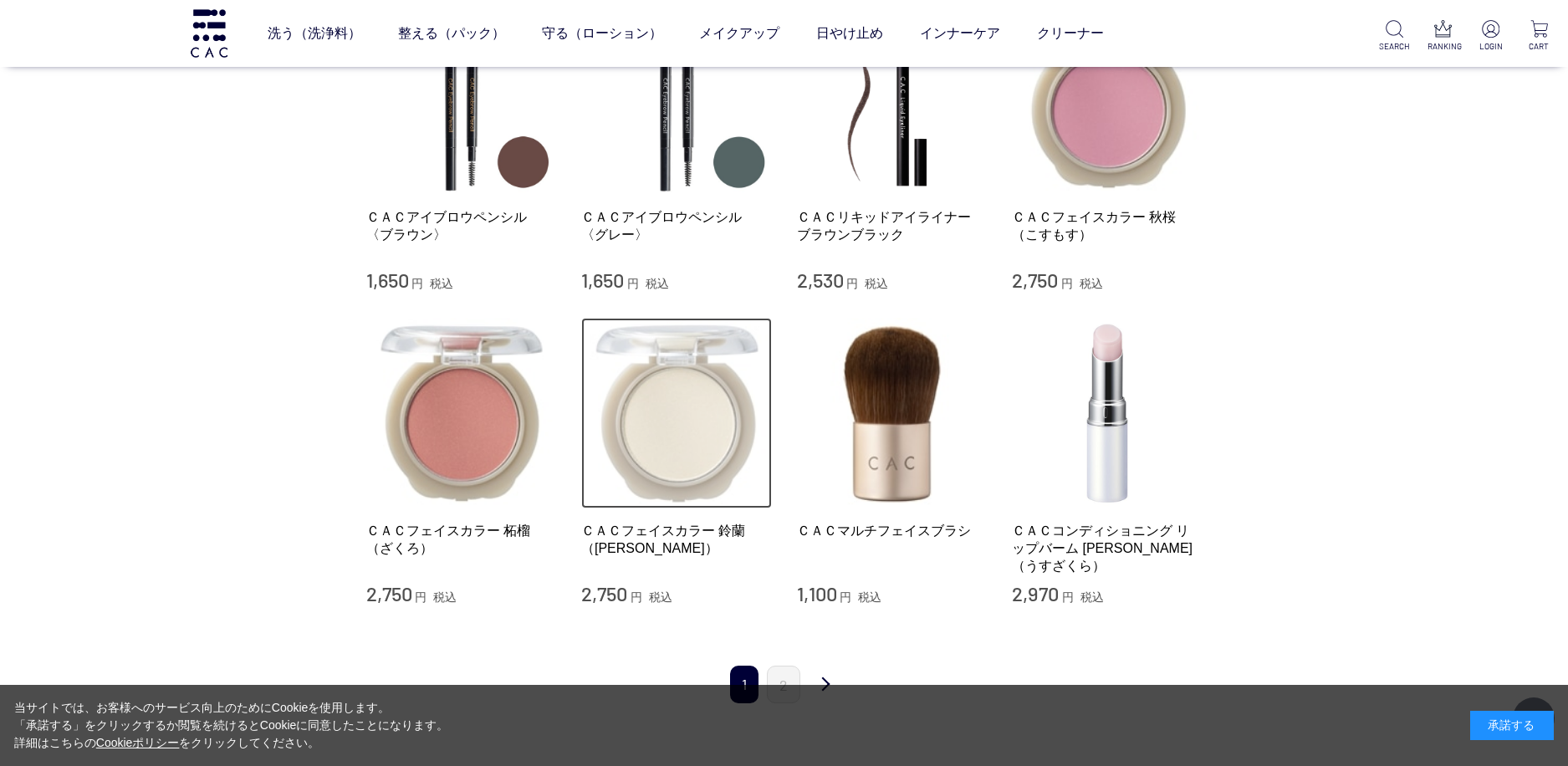
click at [688, 398] on img at bounding box center [676, 413] width 191 height 191
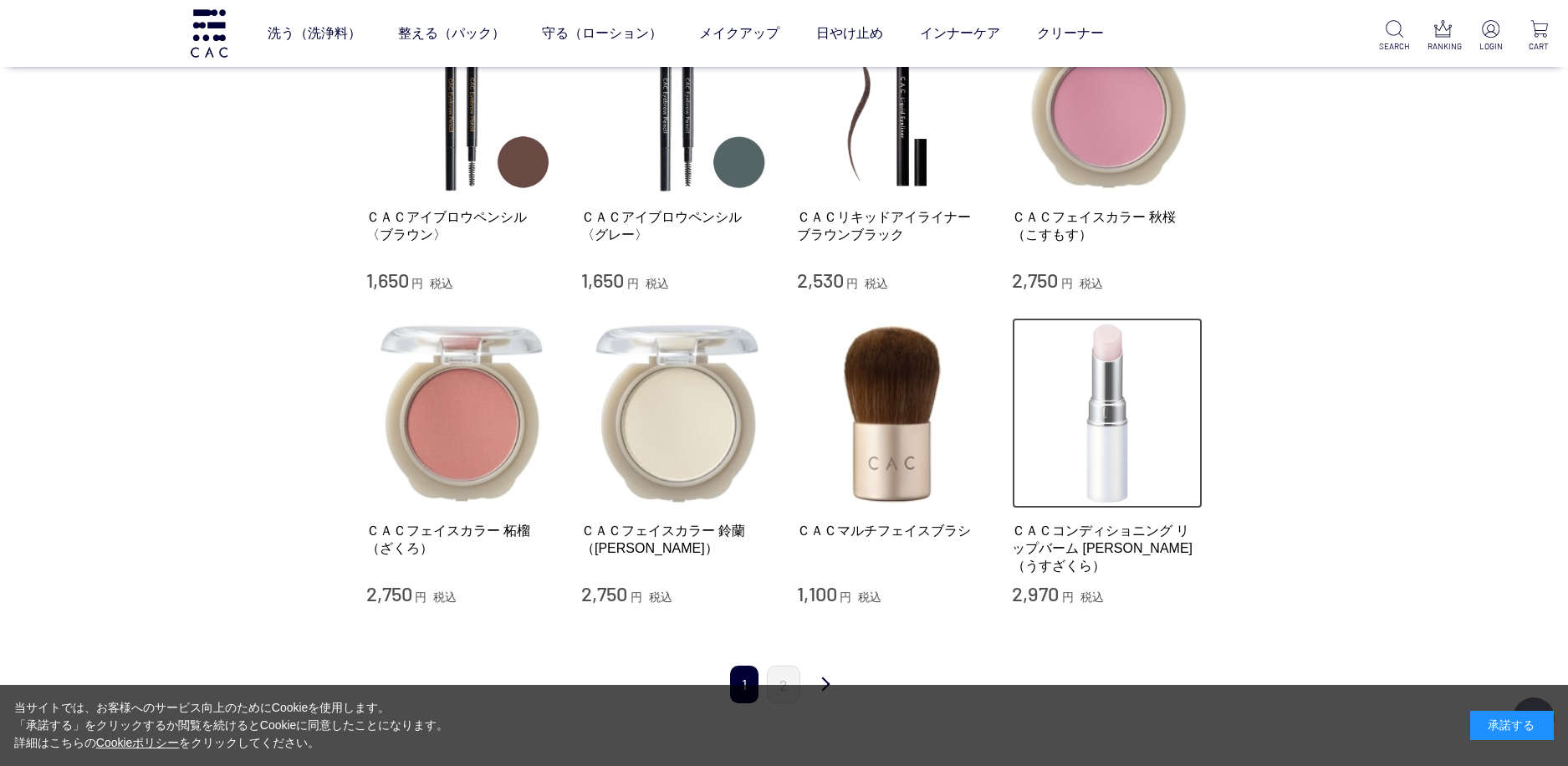
click at [1128, 369] on img at bounding box center [1107, 413] width 191 height 191
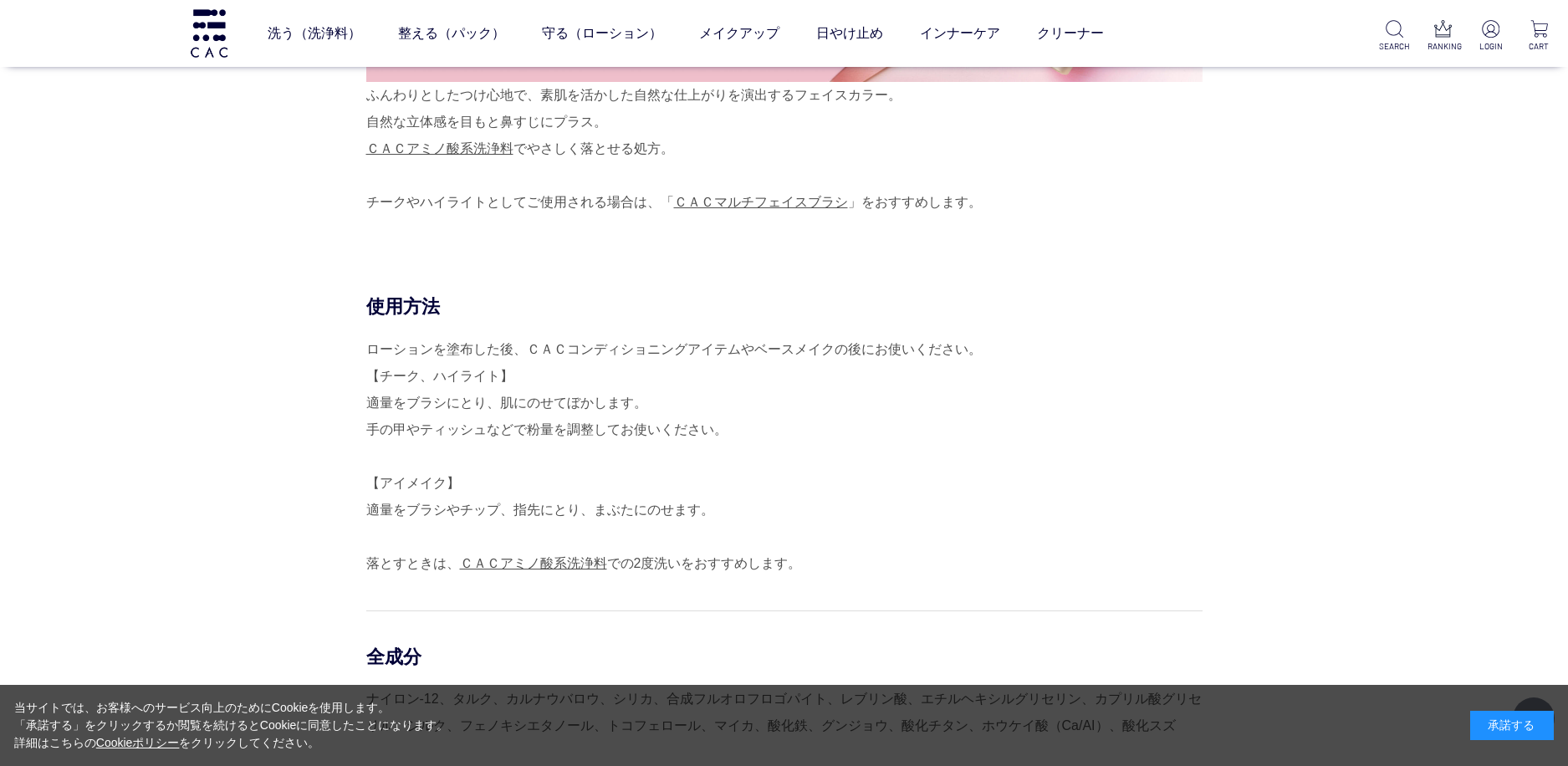
scroll to position [836, 0]
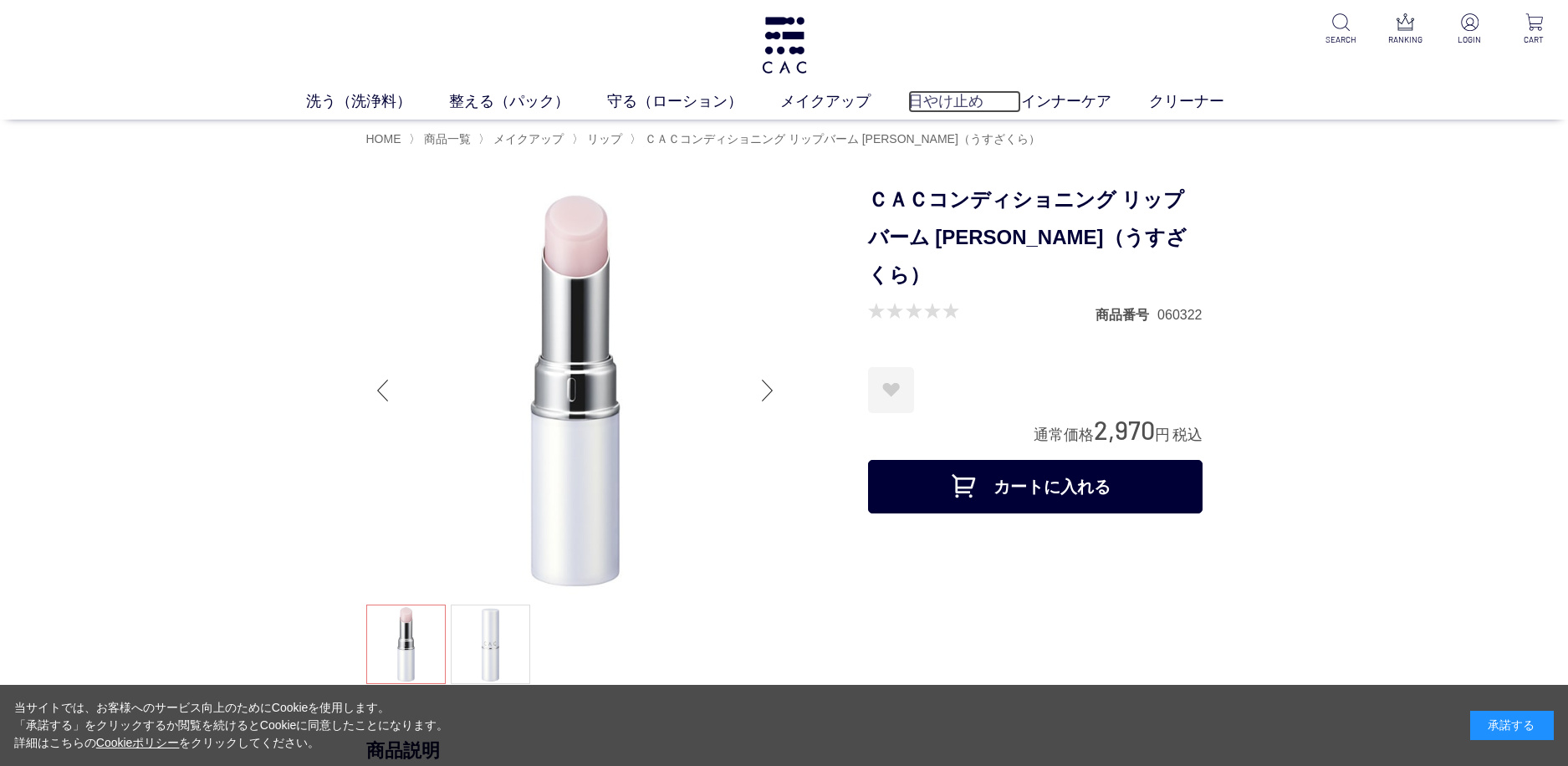
click at [952, 104] on link "日やけ止め" at bounding box center [964, 101] width 113 height 23
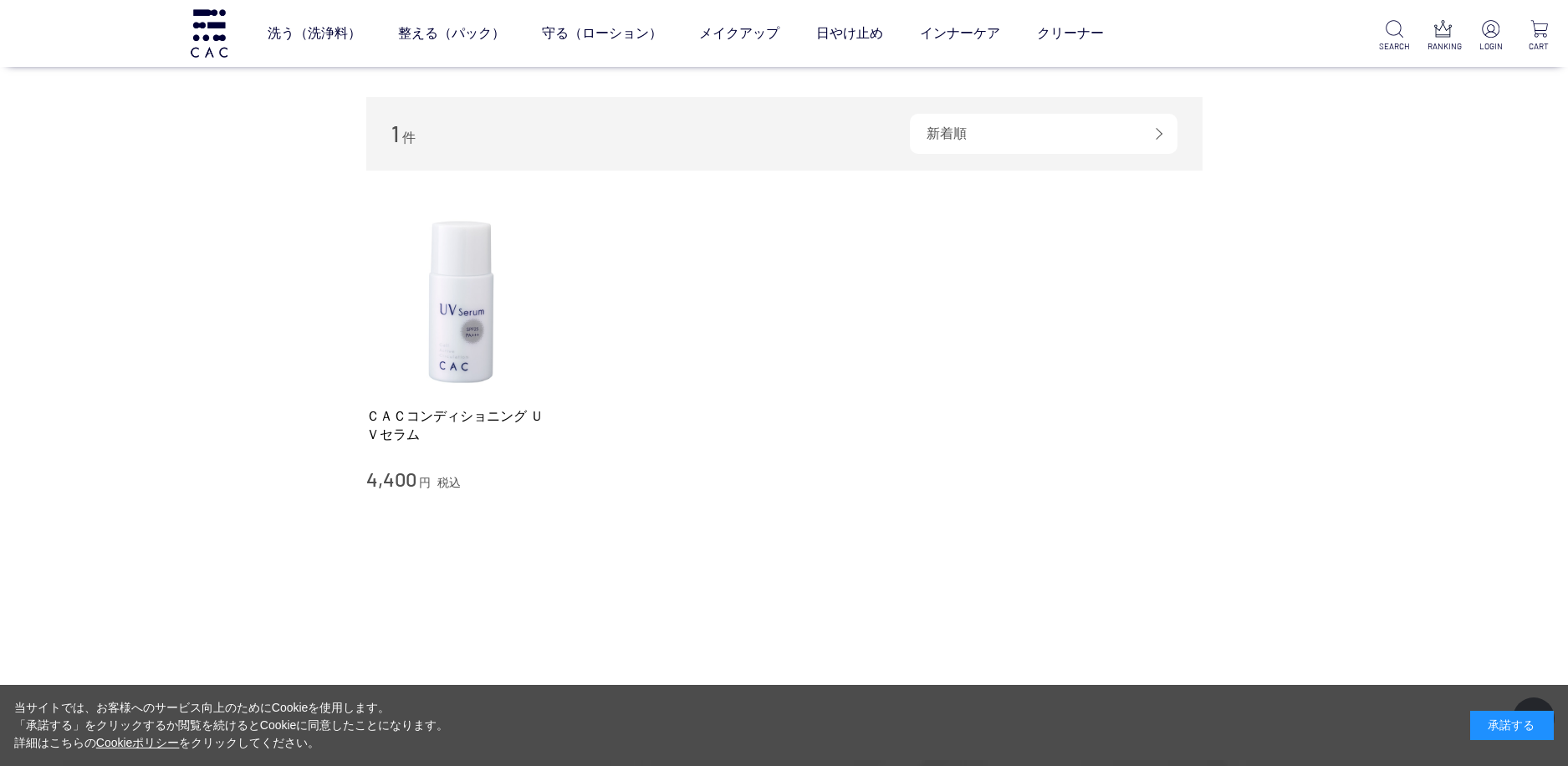
scroll to position [167, 0]
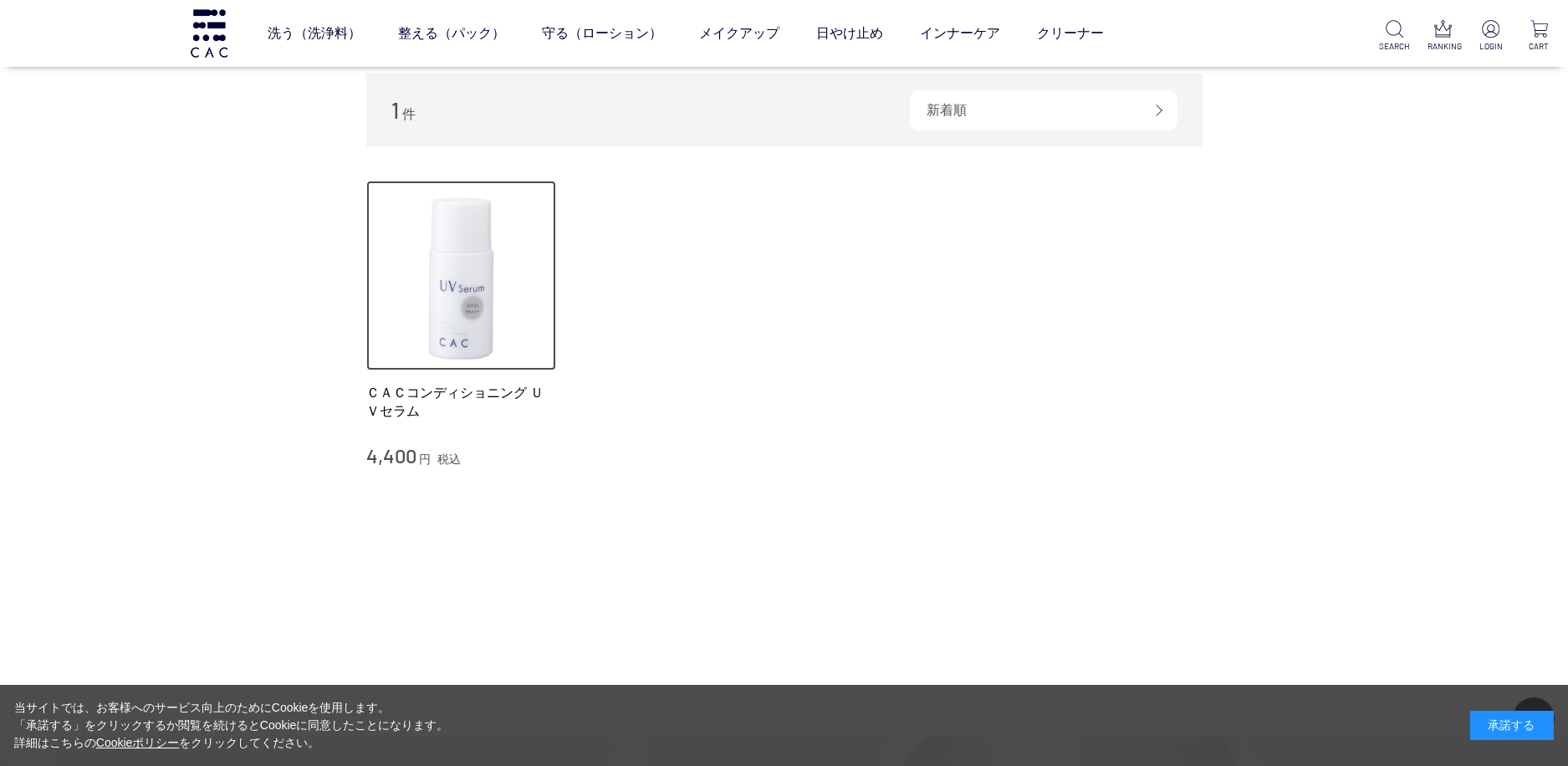
click at [460, 304] on img at bounding box center [461, 276] width 191 height 191
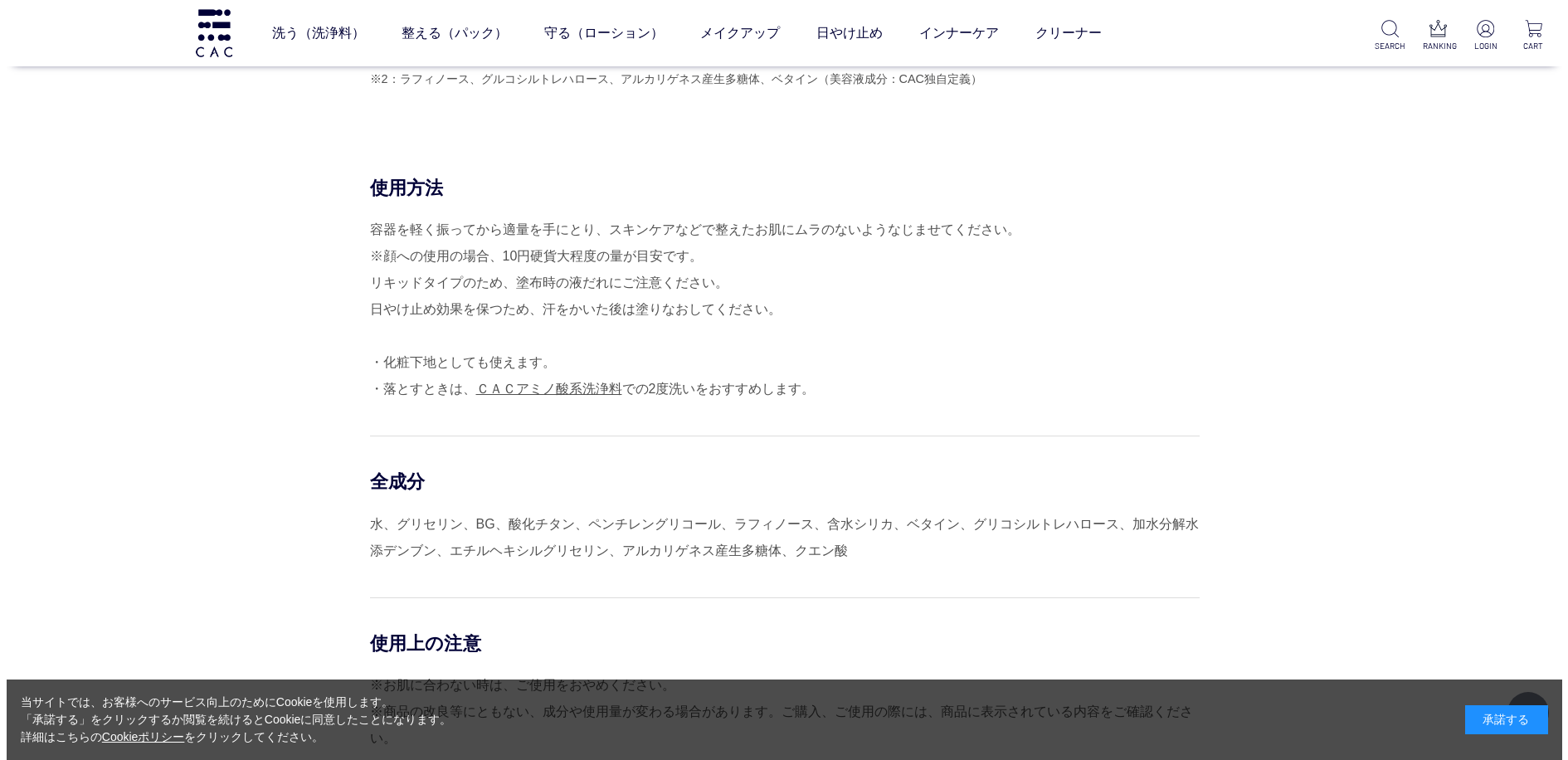
scroll to position [1162, 0]
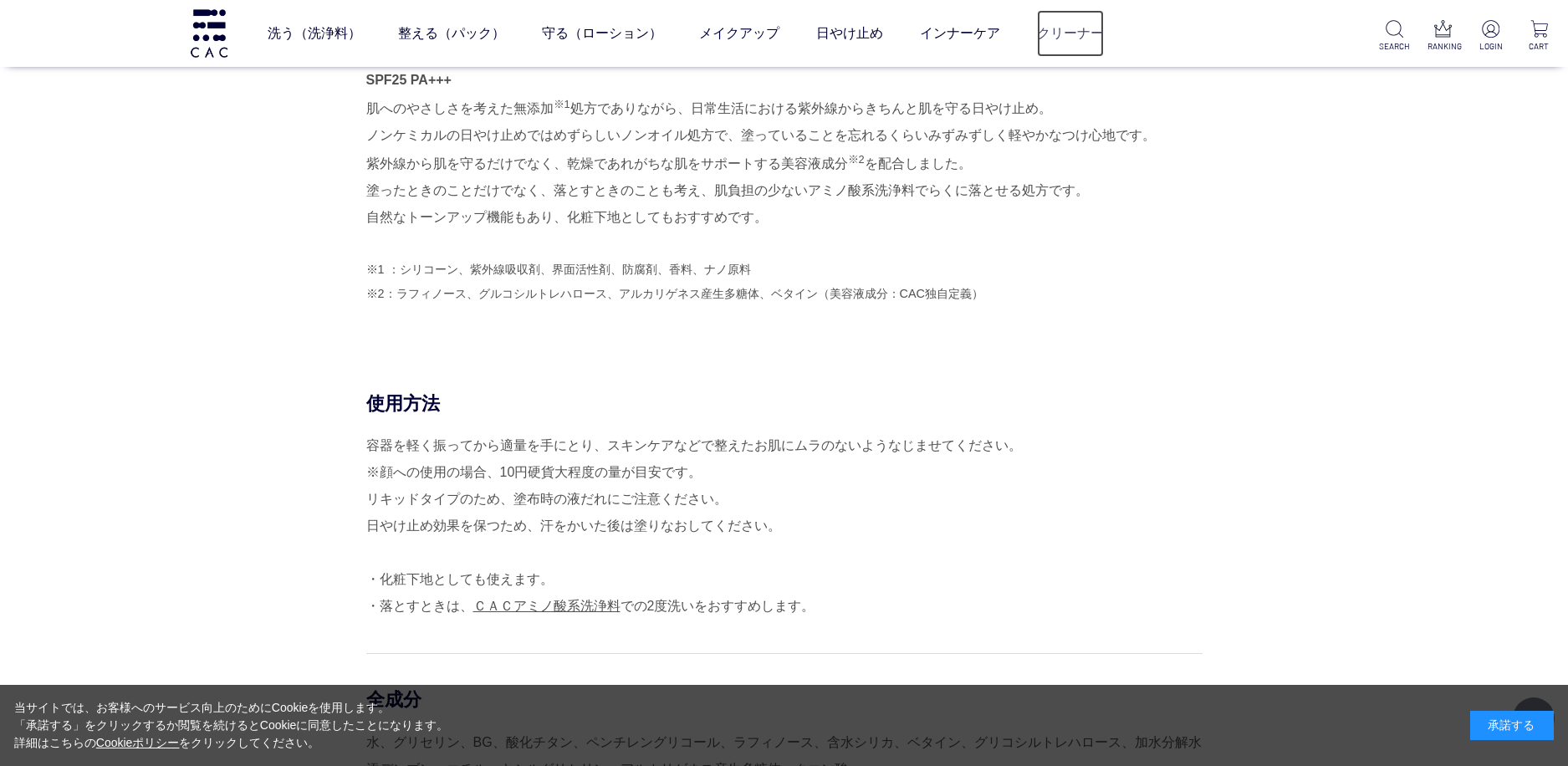
click at [1049, 34] on link "クリーナー" at bounding box center [1071, 33] width 67 height 47
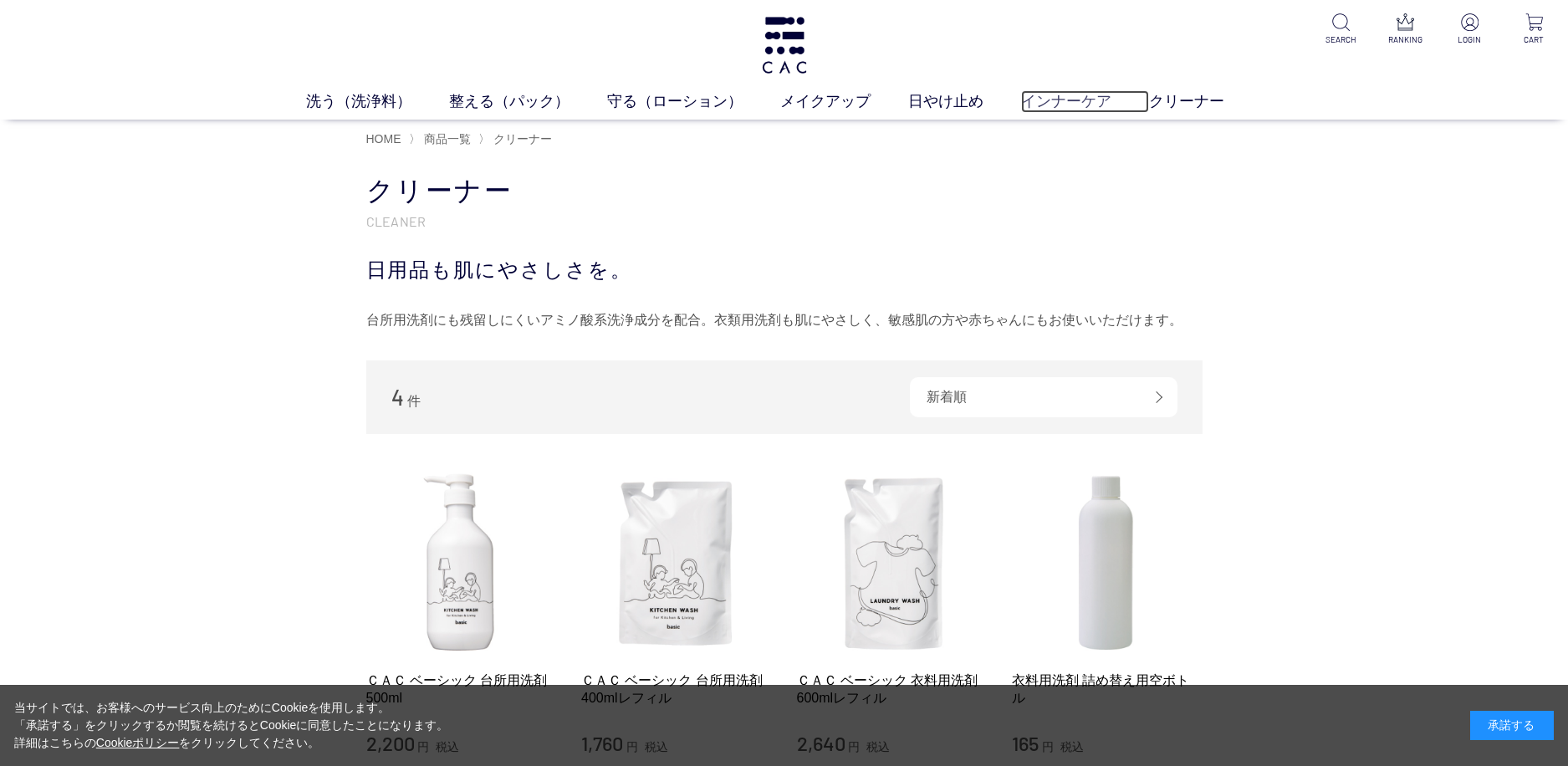
click at [1051, 104] on link "インナーケア" at bounding box center [1085, 101] width 128 height 23
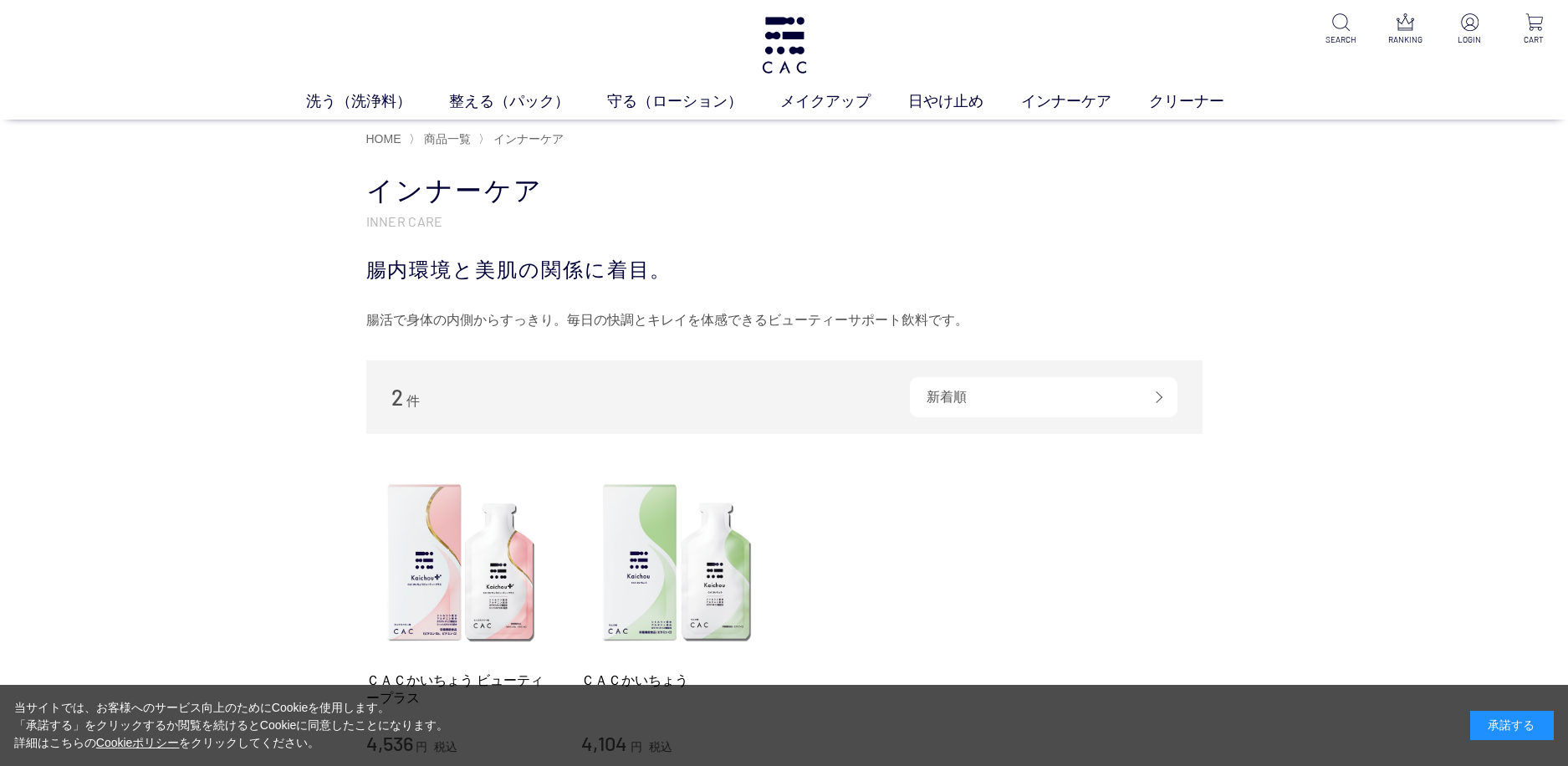
scroll to position [251, 0]
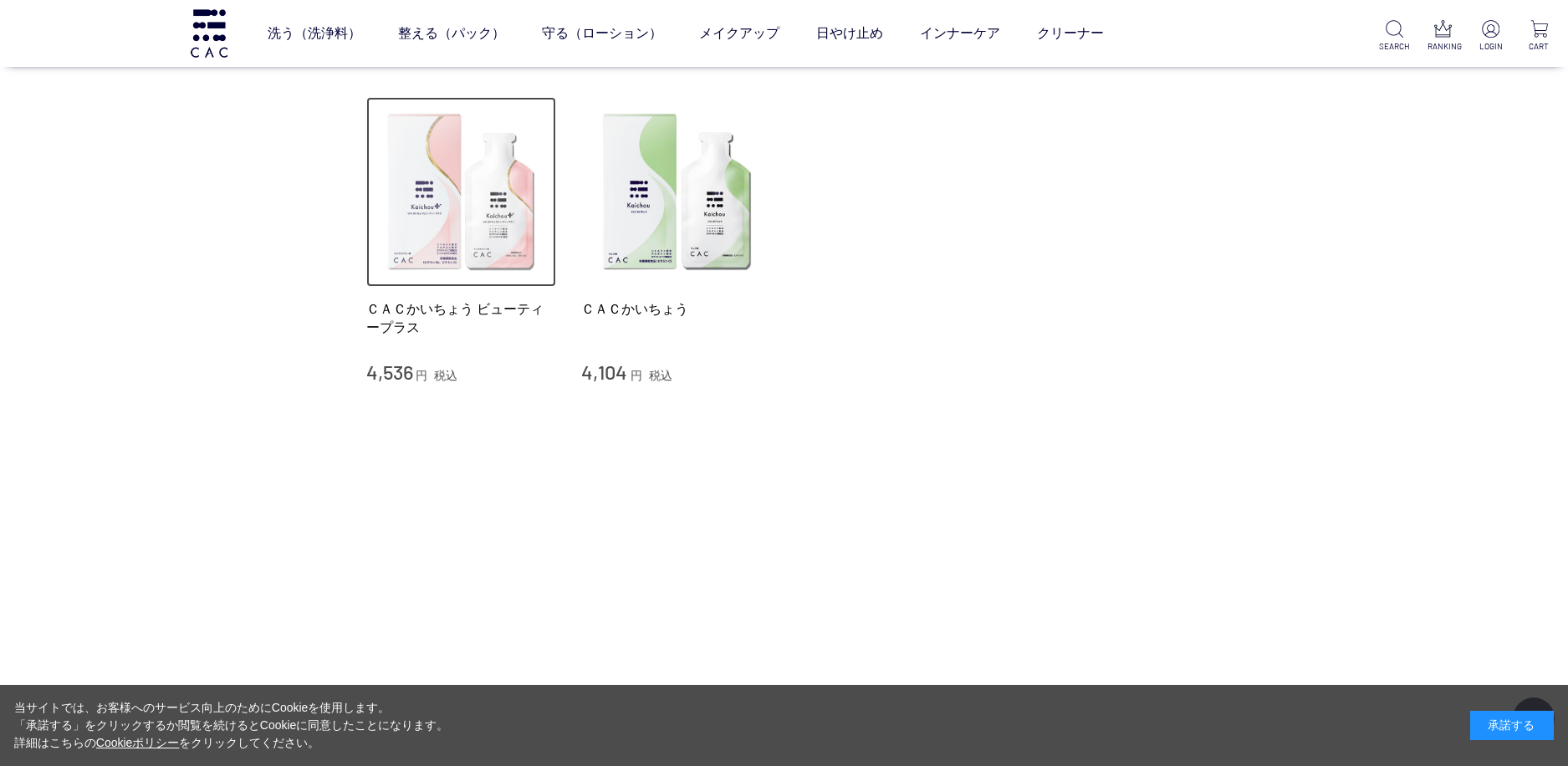
click at [437, 230] on img at bounding box center [461, 192] width 191 height 191
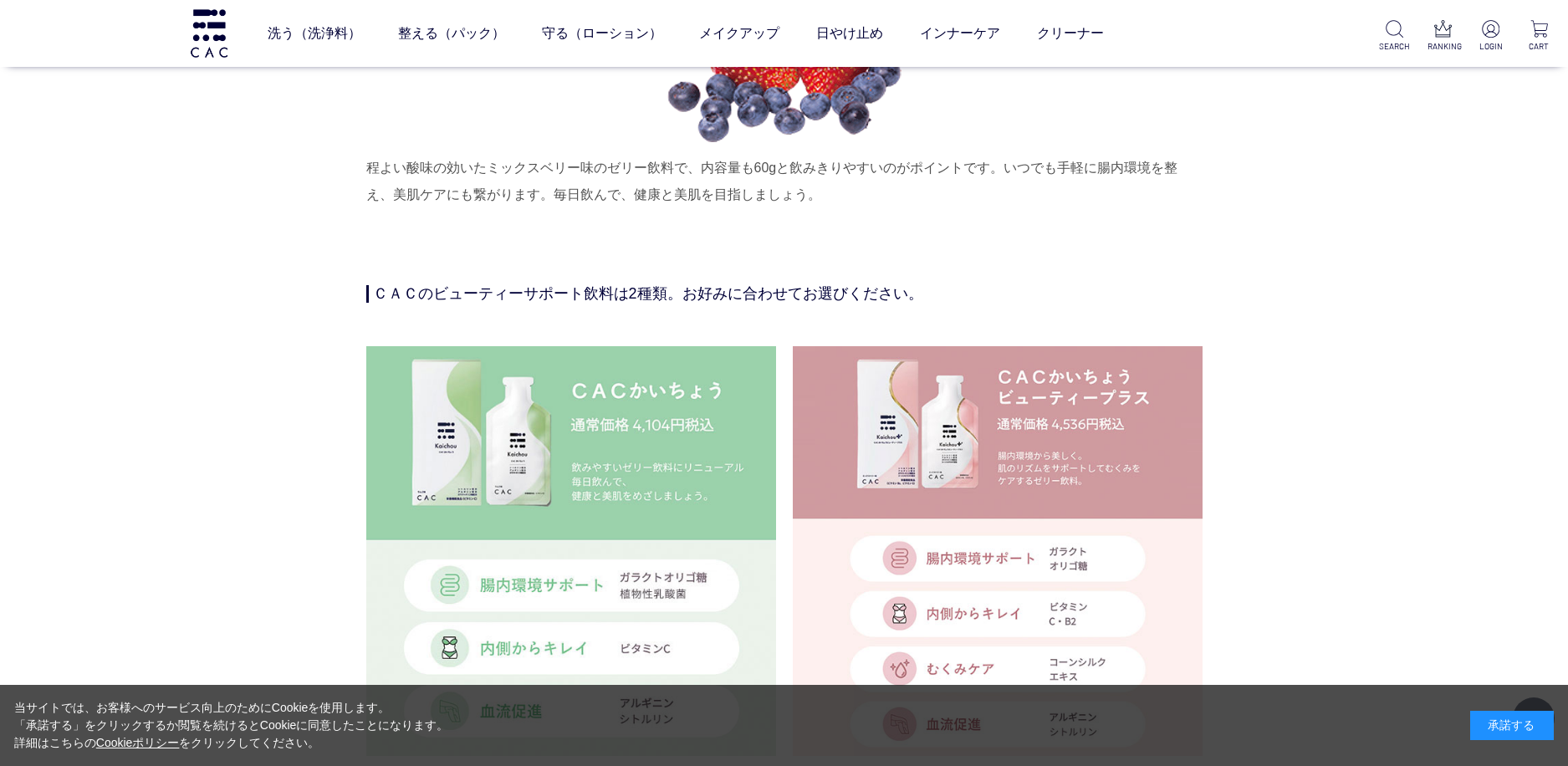
scroll to position [3929, 0]
